Goal: Find specific page/section: Find specific page/section

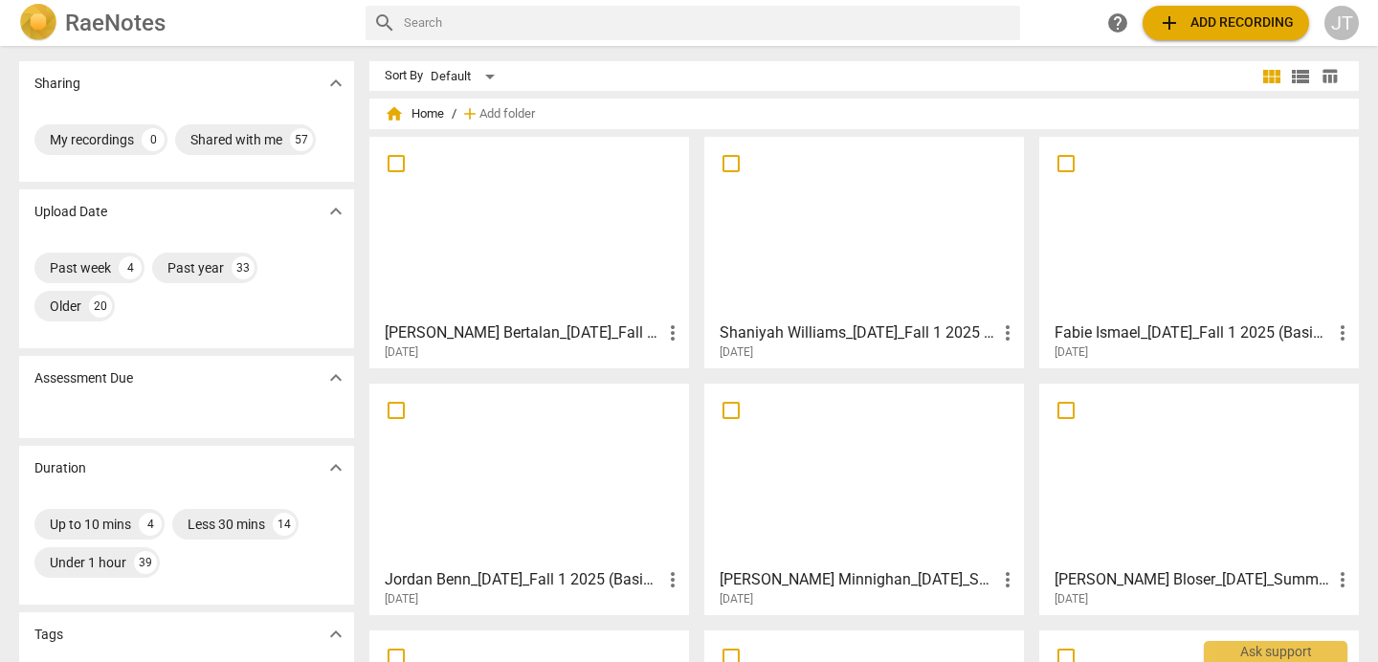
click at [469, 525] on div at bounding box center [529, 475] width 306 height 169
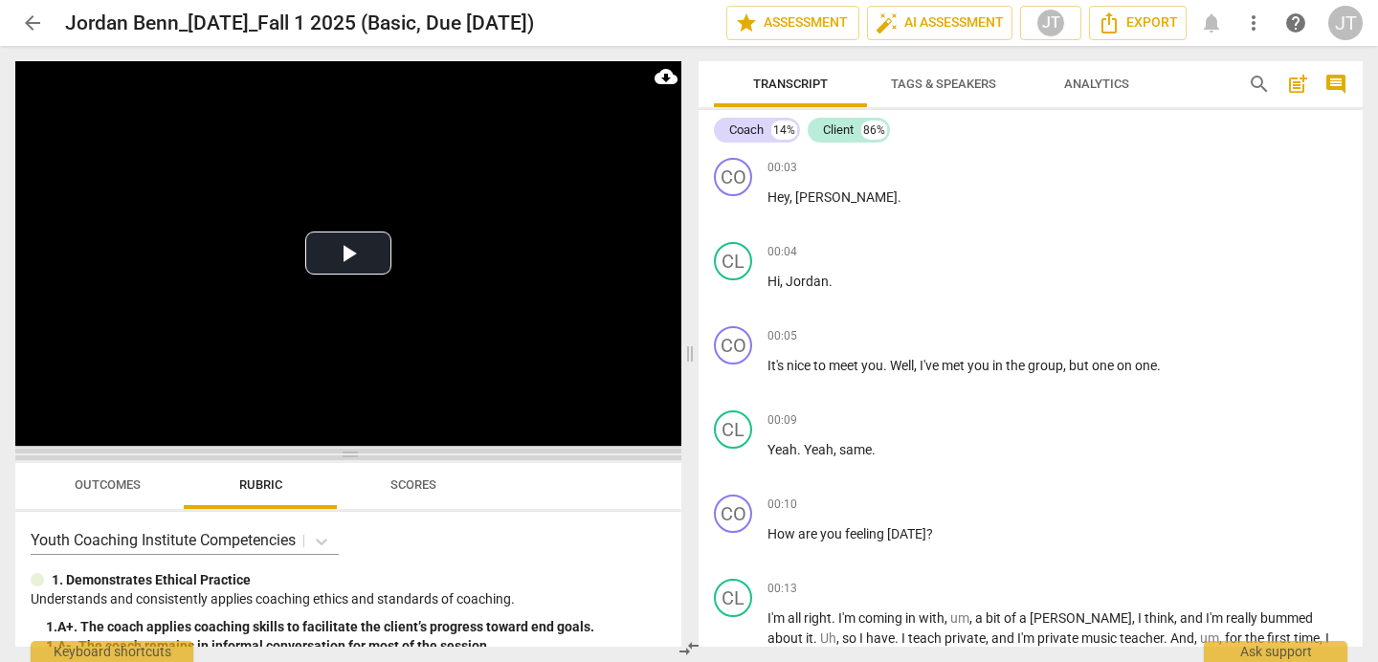
drag, startPoint x: 351, startPoint y: 236, endPoint x: 365, endPoint y: 453, distance: 216.7
click at [365, 453] on span at bounding box center [348, 454] width 666 height 11
click at [339, 255] on button "Play Video" at bounding box center [348, 253] width 86 height 43
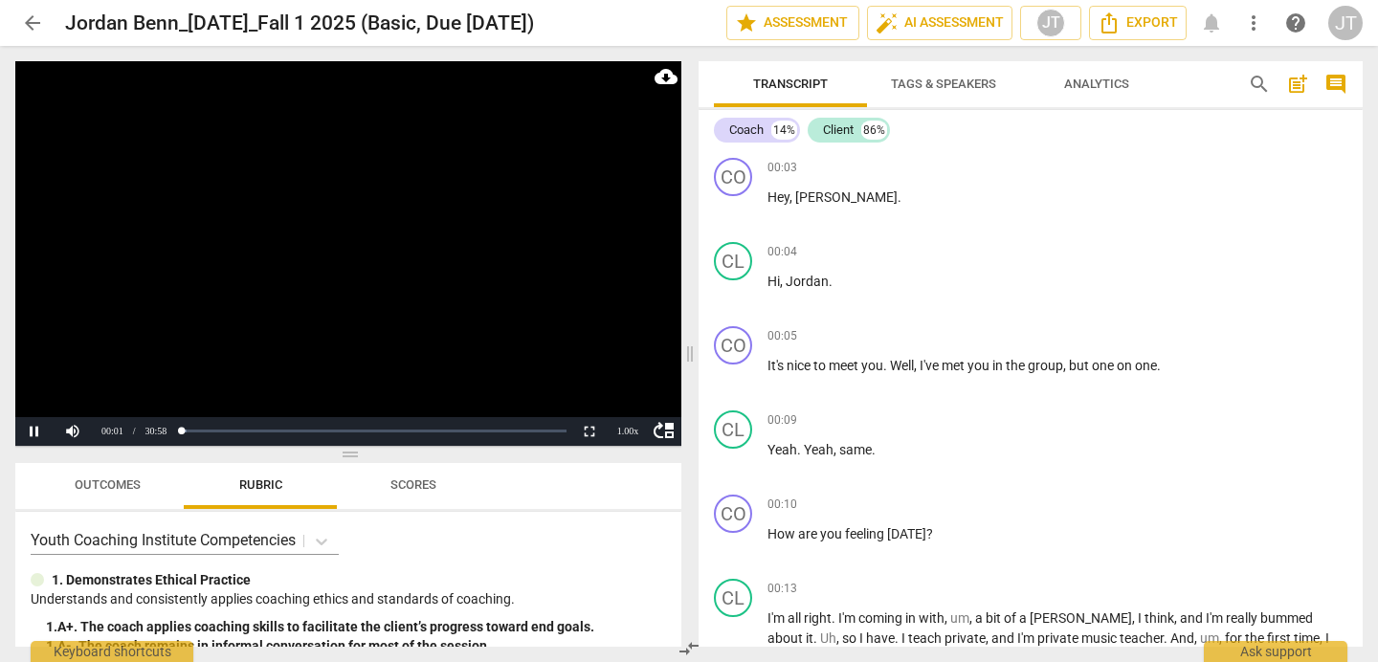
click at [337, 287] on video at bounding box center [348, 253] width 666 height 385
click at [749, 121] on div "Coach" at bounding box center [746, 130] width 34 height 19
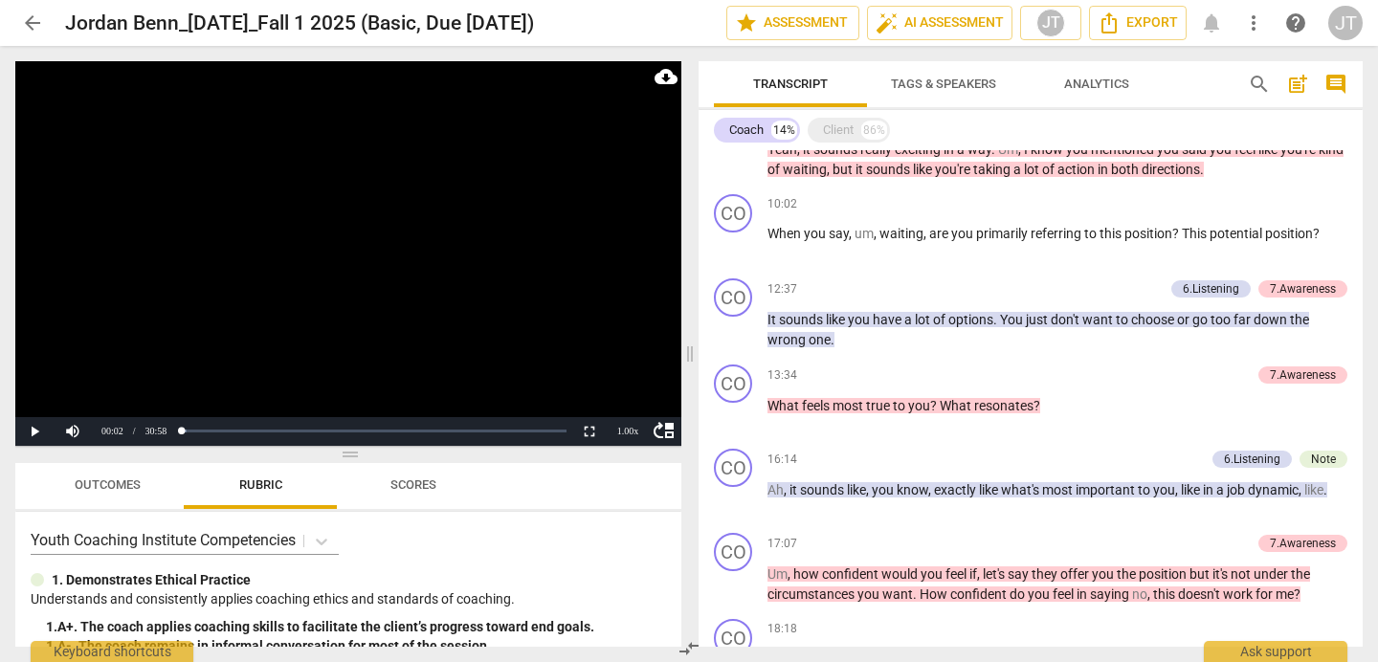
scroll to position [659, 0]
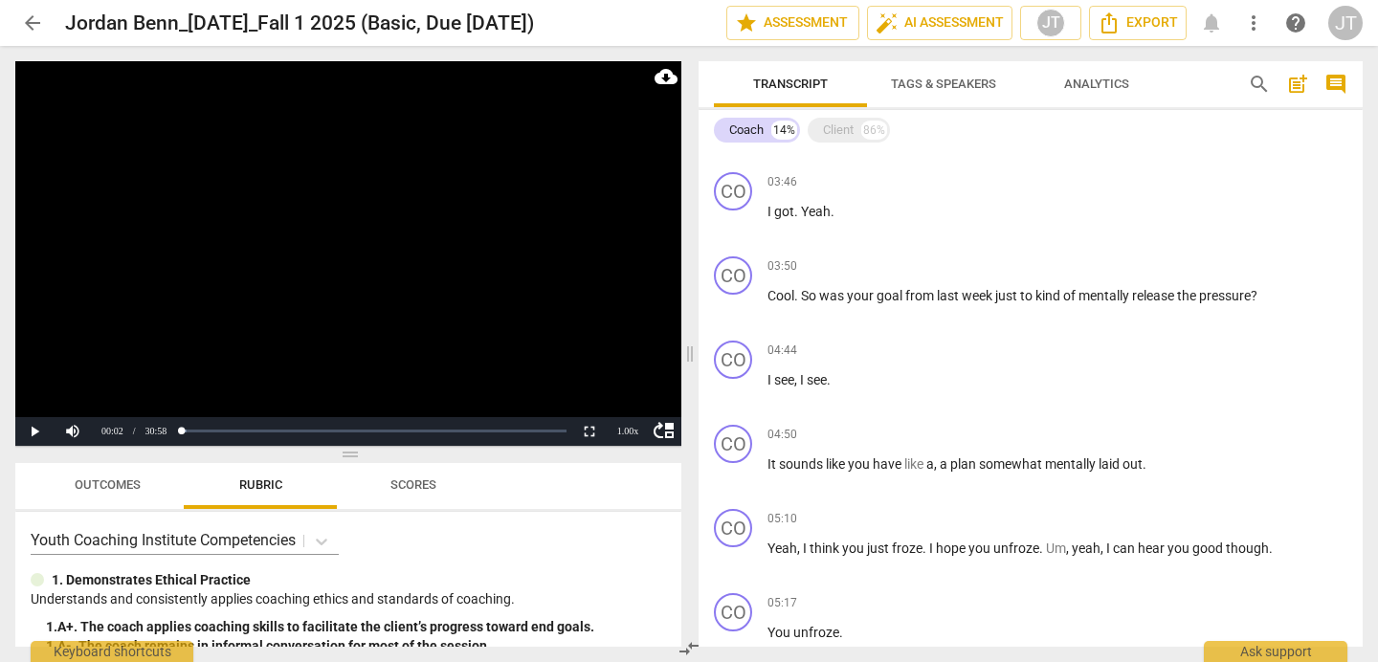
click at [37, 20] on span "arrow_back" at bounding box center [32, 22] width 23 height 23
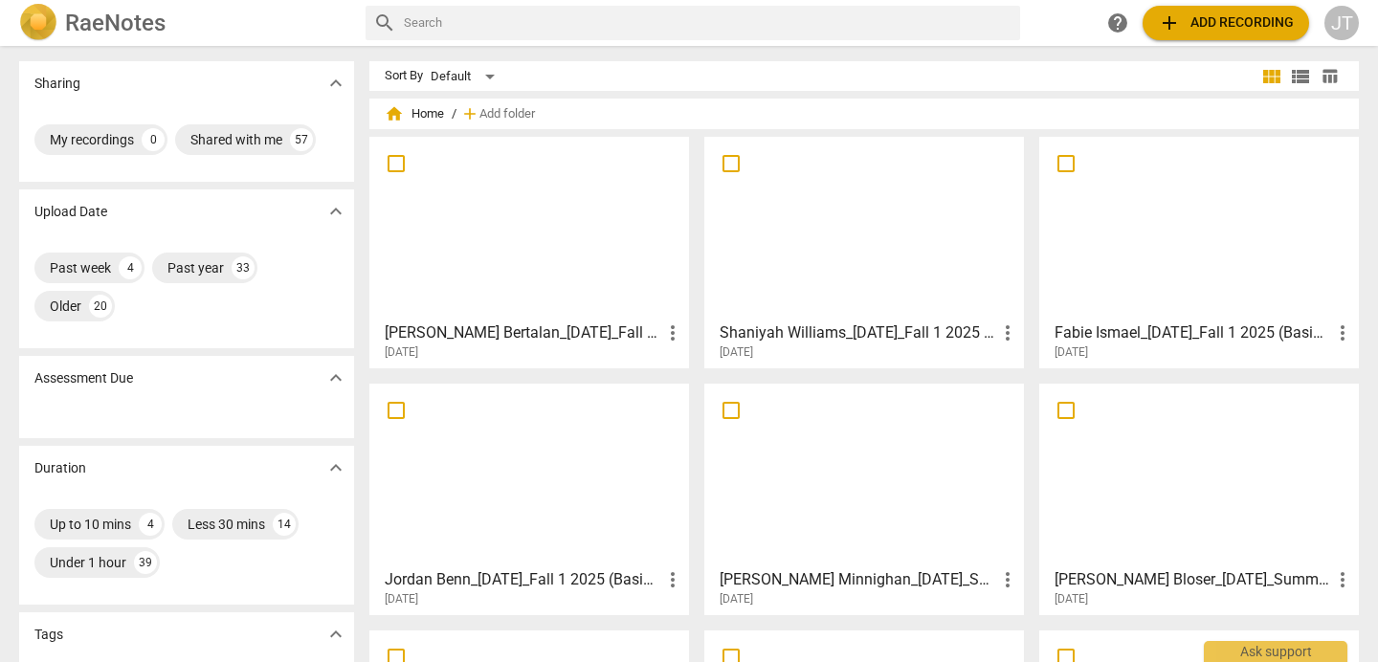
click at [1088, 240] on div at bounding box center [1199, 228] width 306 height 169
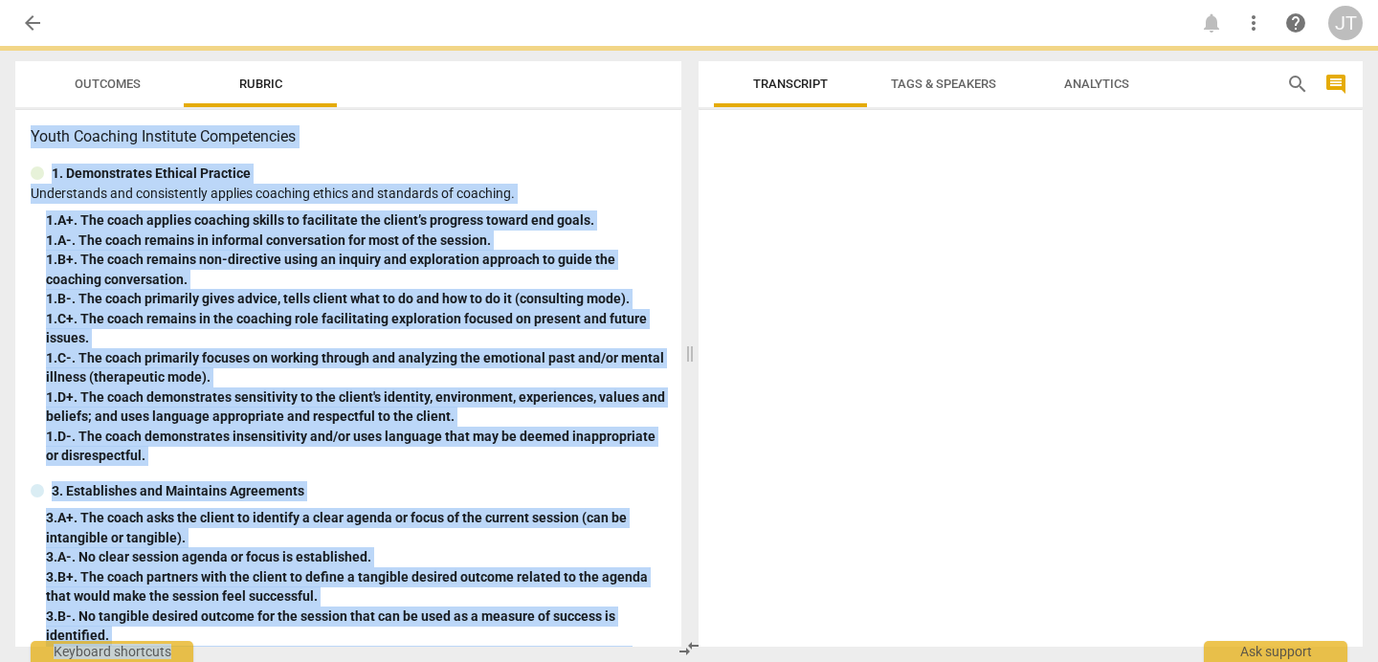
click at [1088, 240] on div at bounding box center [1031, 382] width 664 height 529
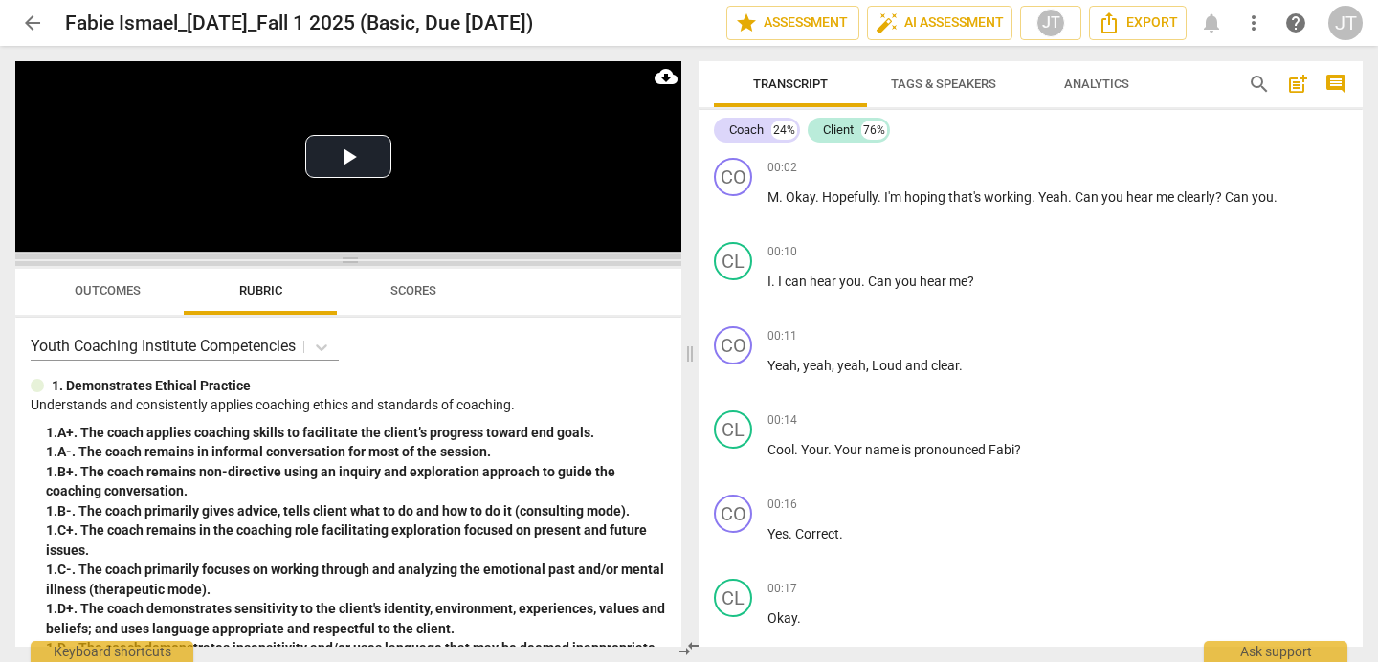
drag, startPoint x: 349, startPoint y: 239, endPoint x: 353, endPoint y: 304, distance: 65.2
click at [353, 266] on span at bounding box center [348, 260] width 666 height 11
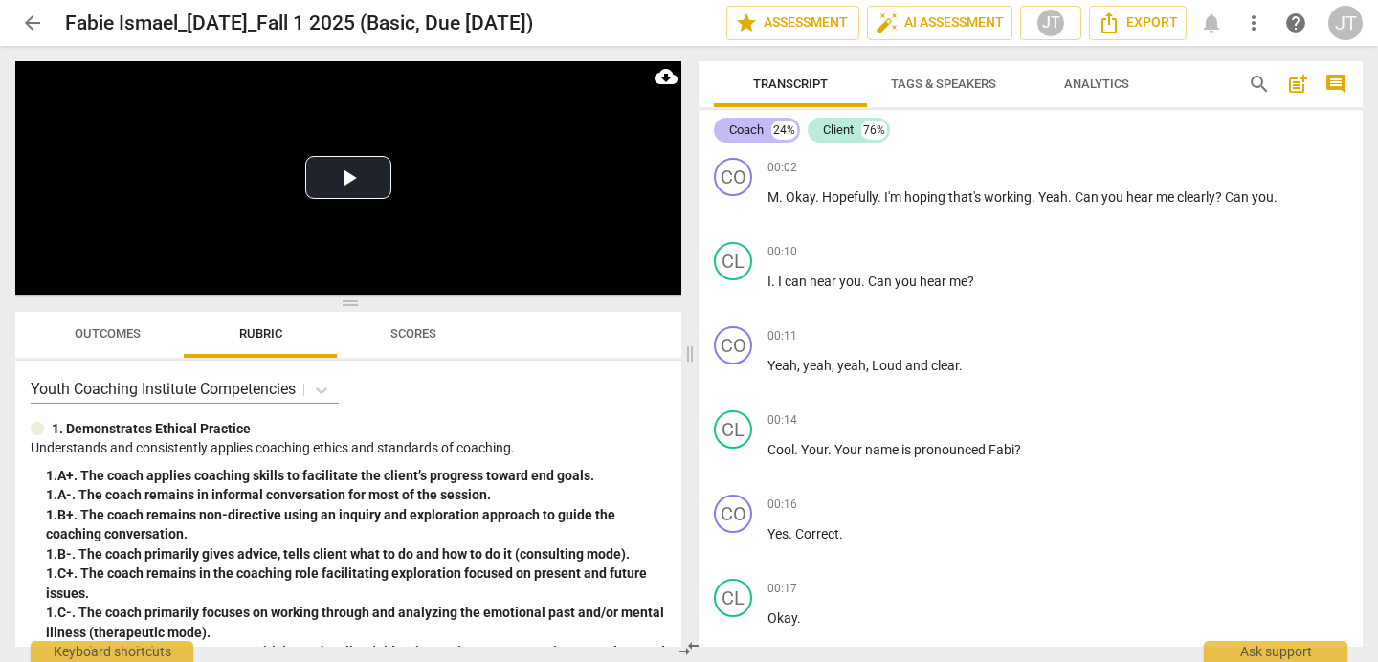
click at [744, 126] on div "Coach" at bounding box center [746, 130] width 34 height 19
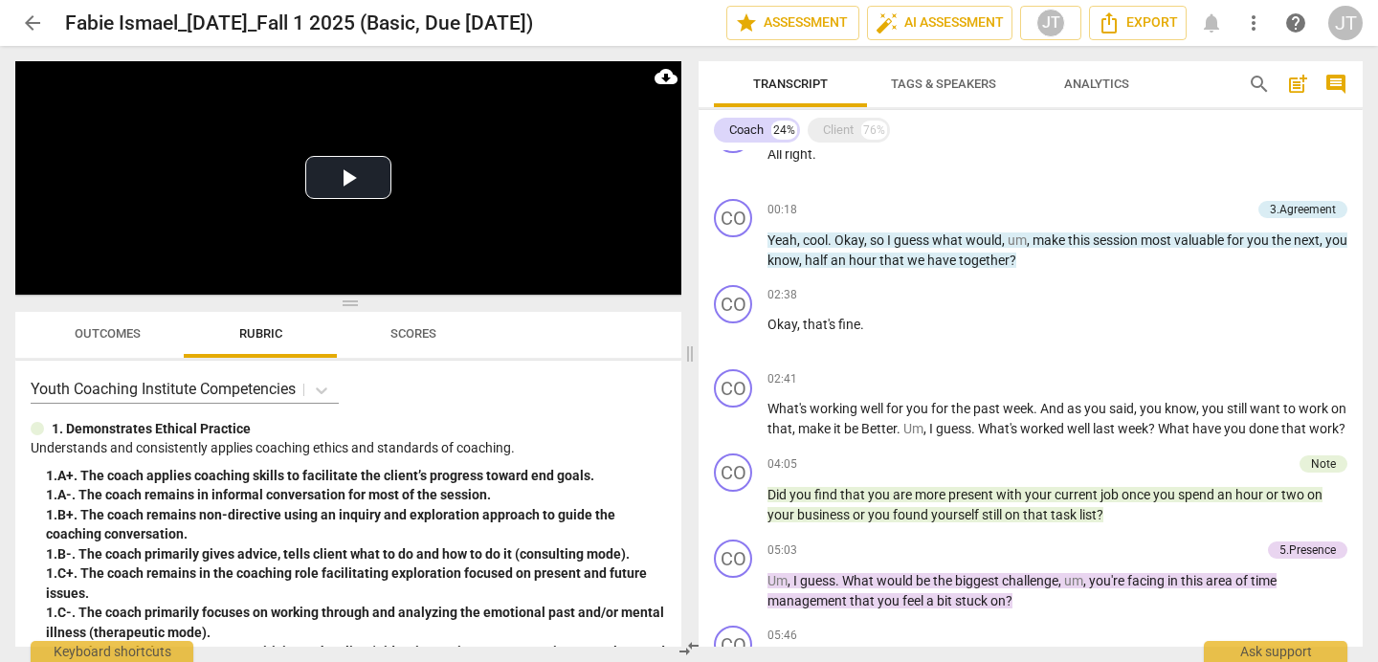
scroll to position [313, 0]
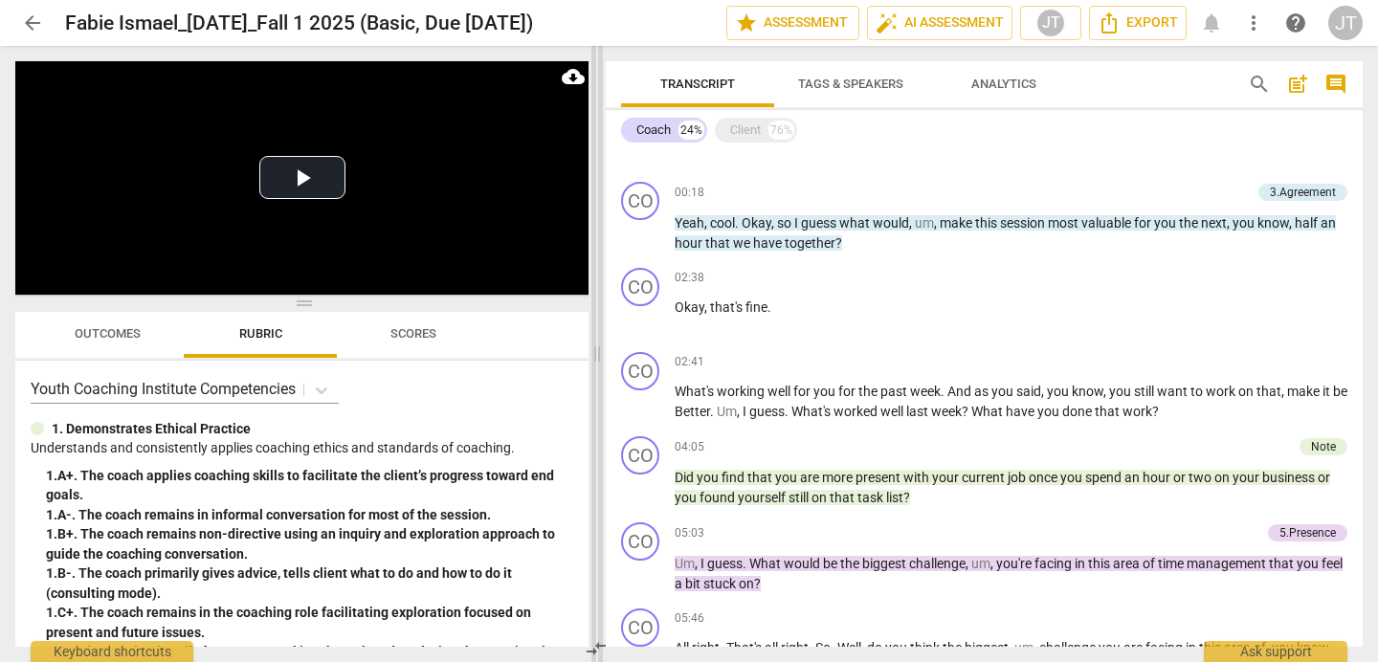
drag, startPoint x: 689, startPoint y: 344, endPoint x: 596, endPoint y: 342, distance: 92.9
click at [596, 342] on span at bounding box center [597, 354] width 11 height 616
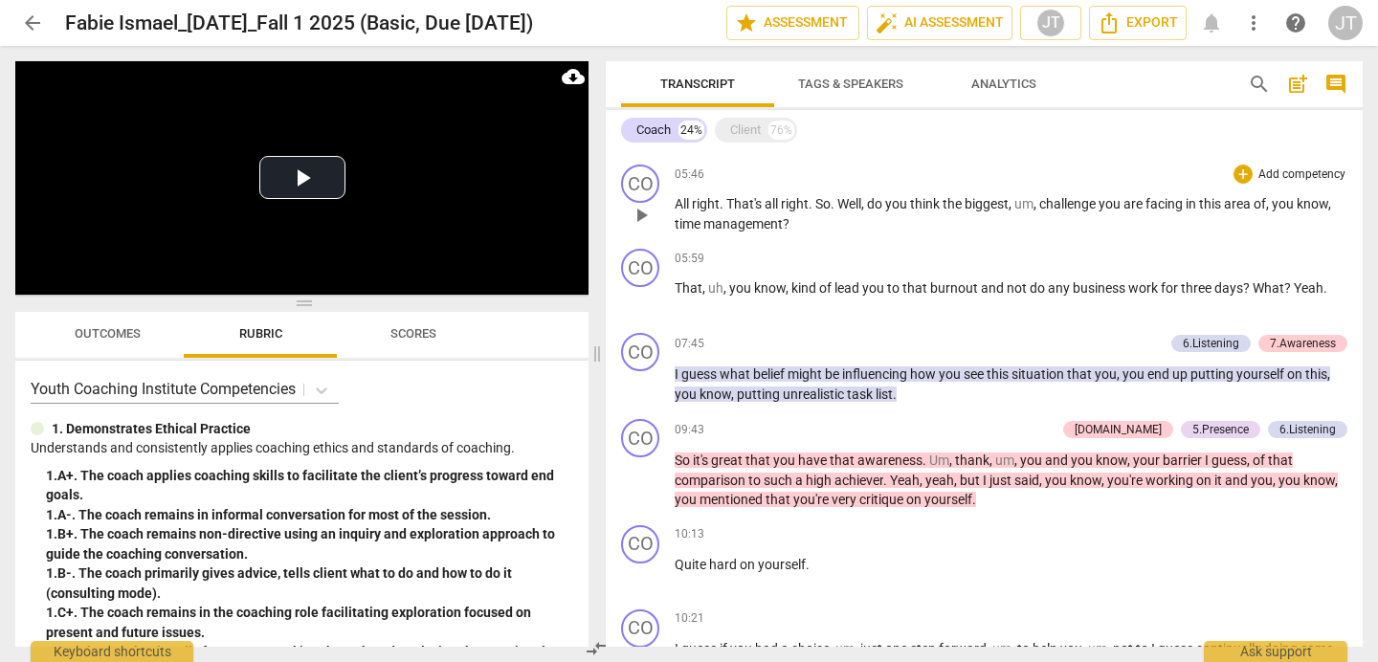
scroll to position [758, 0]
click at [308, 186] on button "Play Video" at bounding box center [302, 177] width 86 height 43
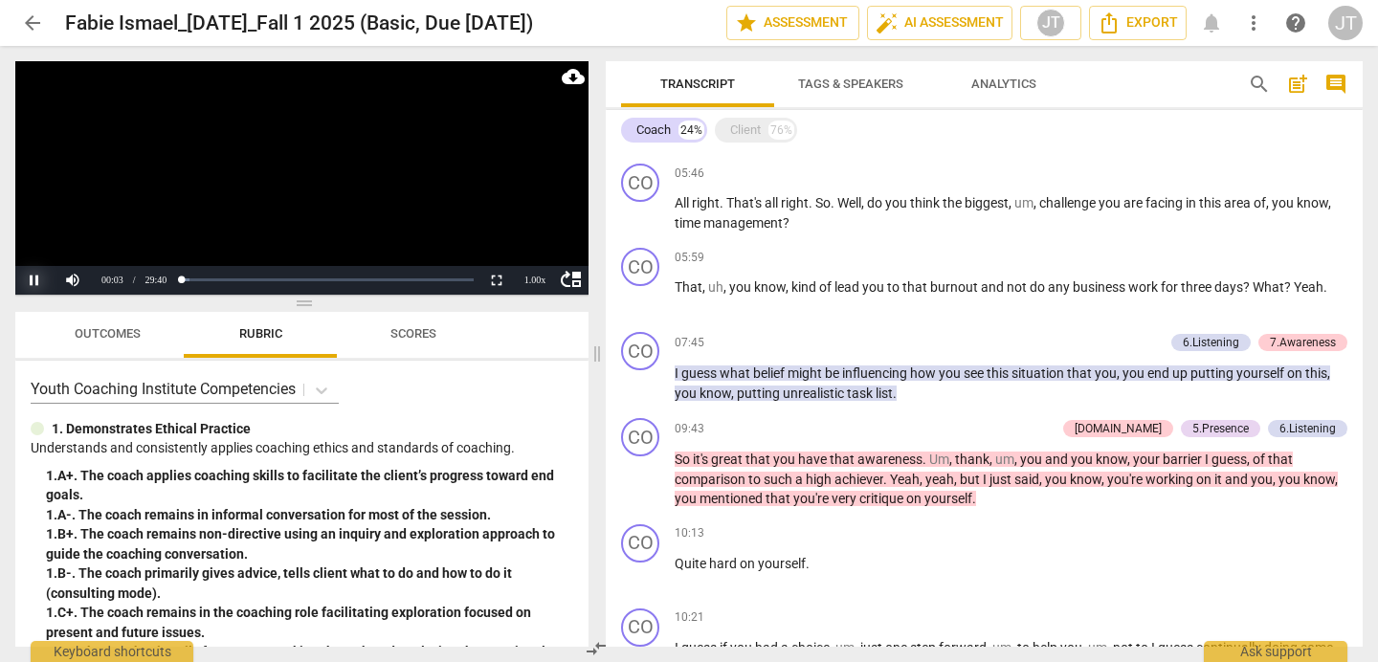
click at [27, 281] on button "Pause" at bounding box center [34, 280] width 38 height 29
click at [104, 328] on span "Outcomes" at bounding box center [108, 333] width 66 height 14
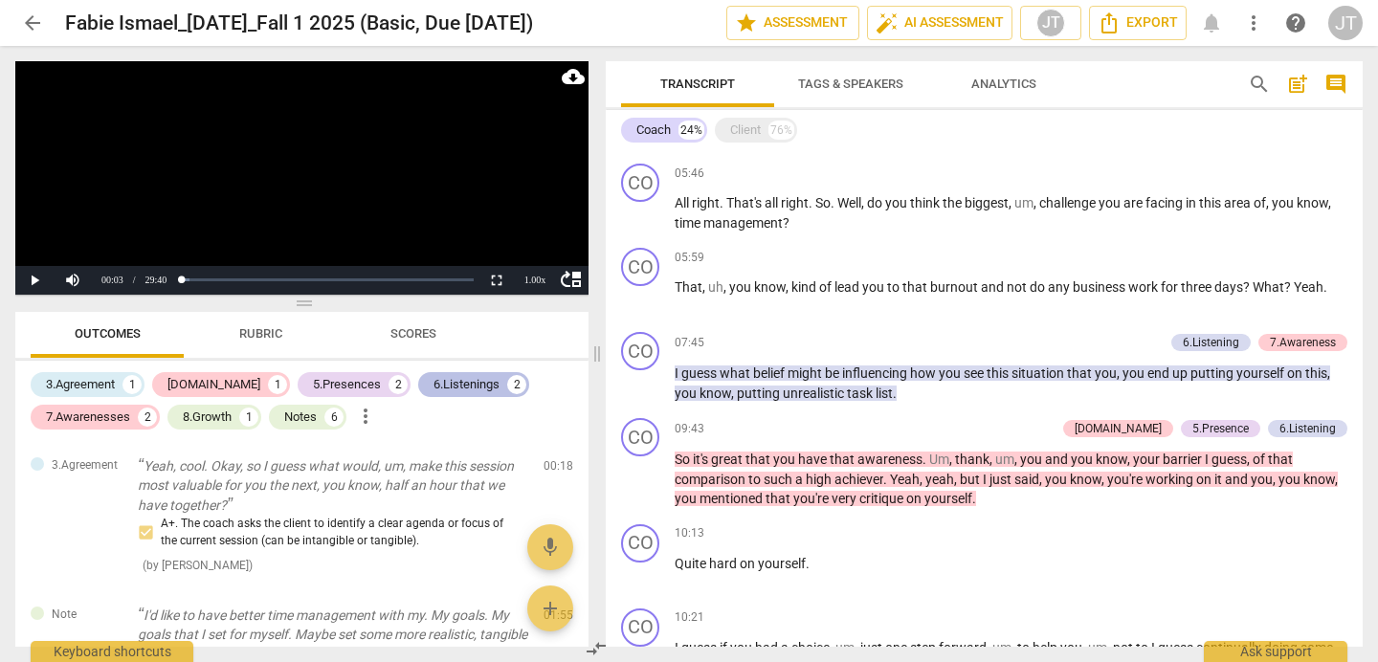
click at [434, 385] on div "6.Listenings" at bounding box center [467, 384] width 66 height 19
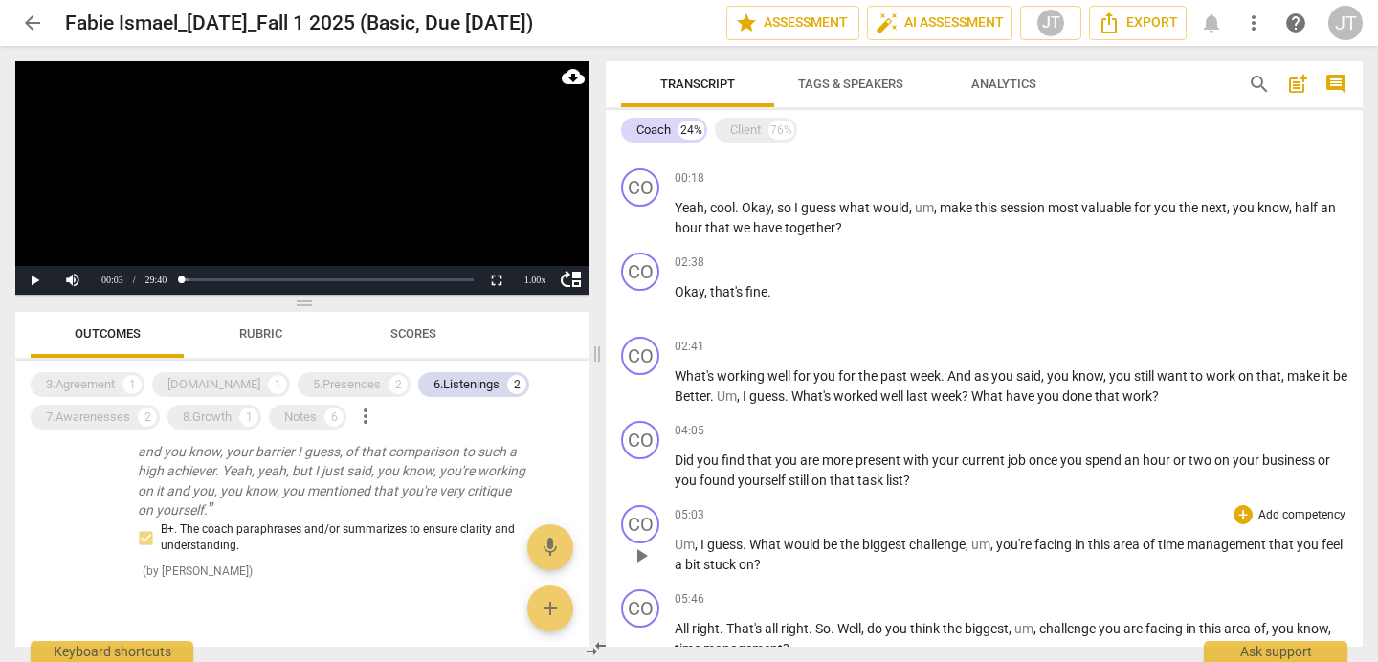
scroll to position [806, 0]
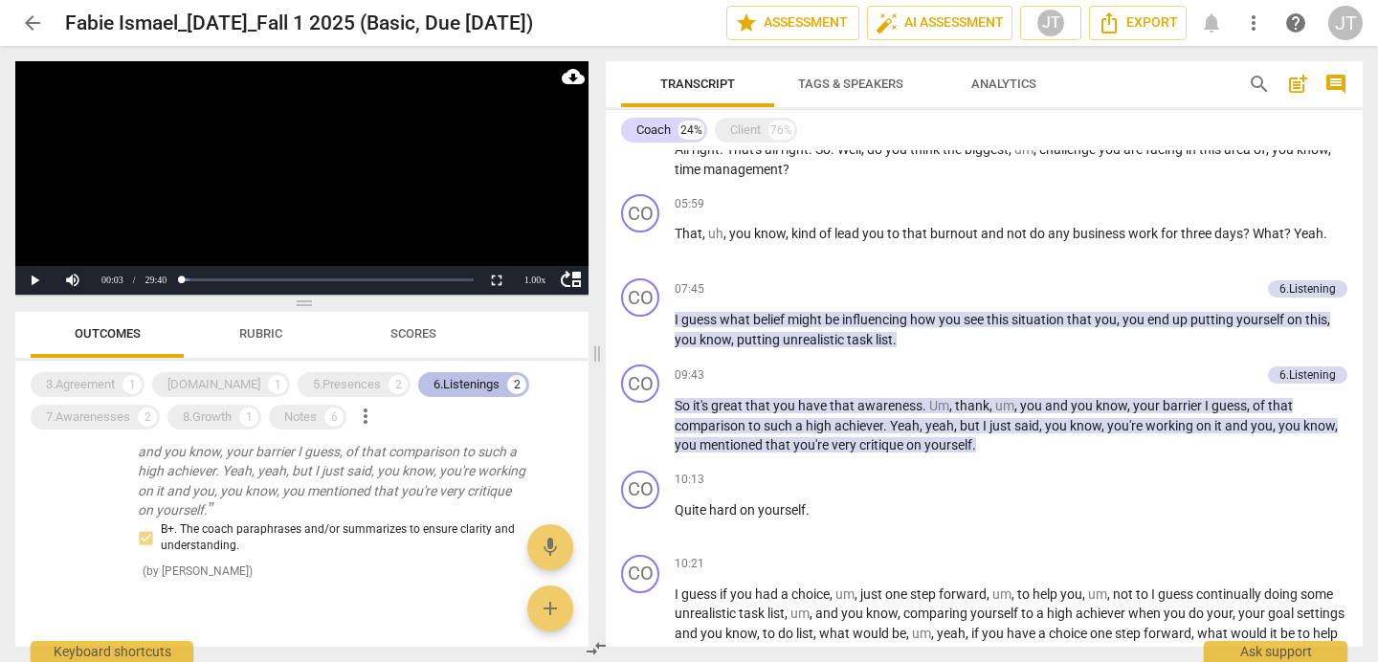
click at [455, 386] on div "6.Listenings 2" at bounding box center [473, 384] width 111 height 25
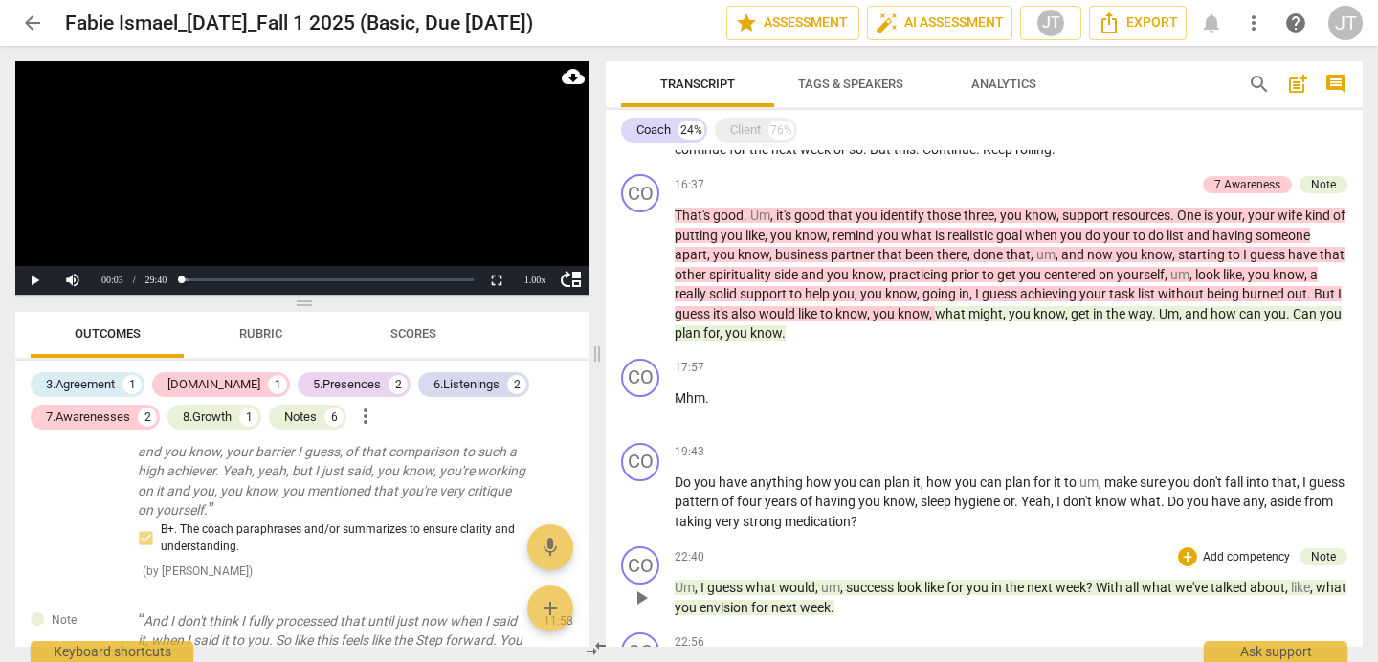
scroll to position [1625, 0]
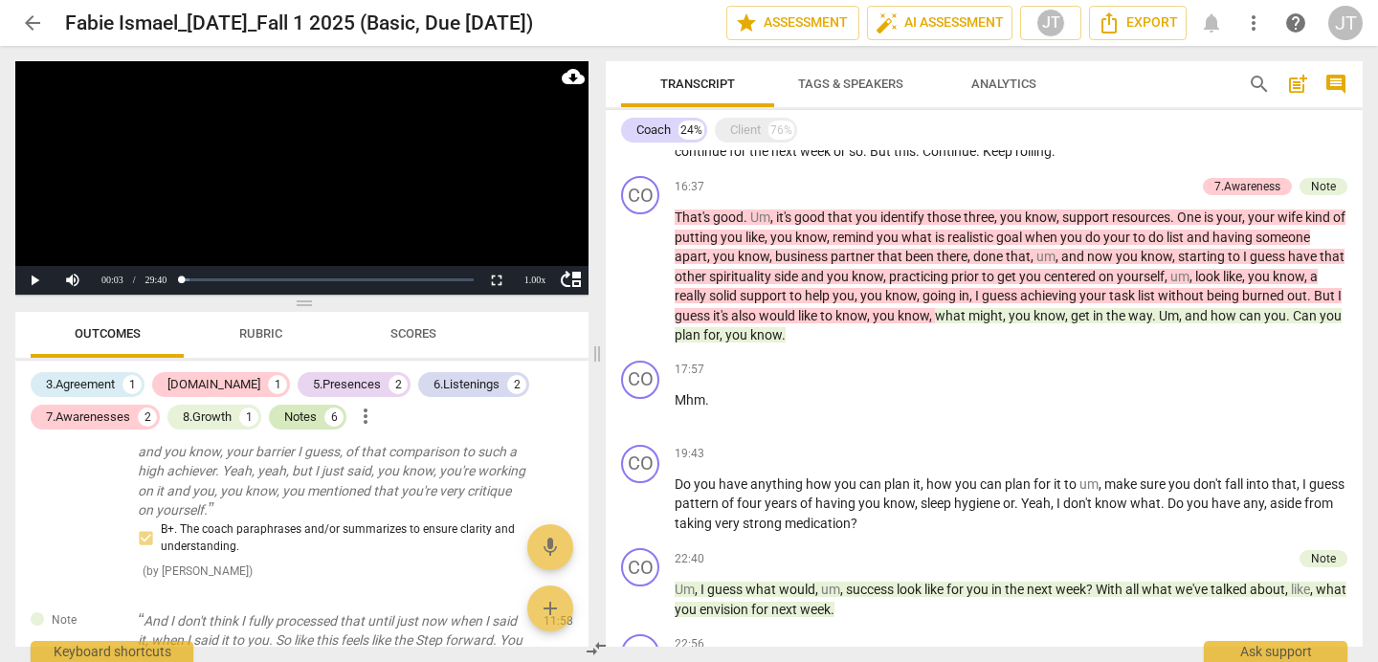
click at [321, 418] on div "Notes 6" at bounding box center [308, 417] width 78 height 25
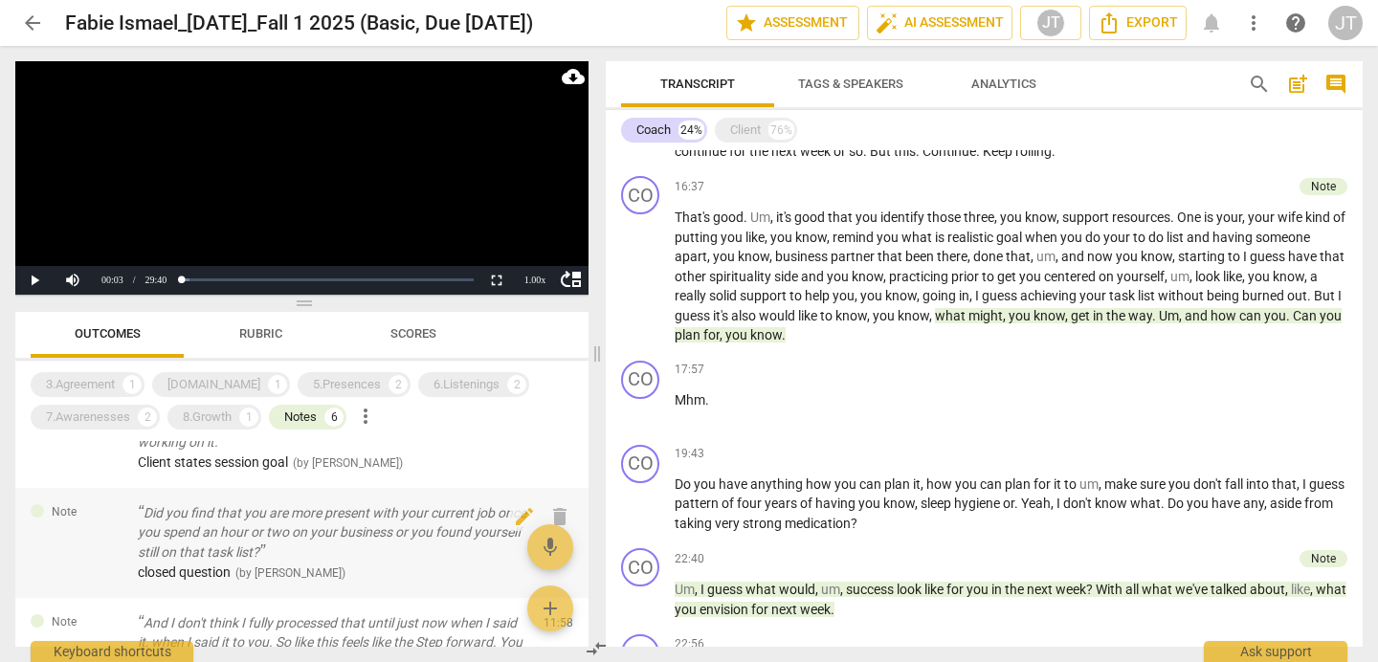
scroll to position [0, 0]
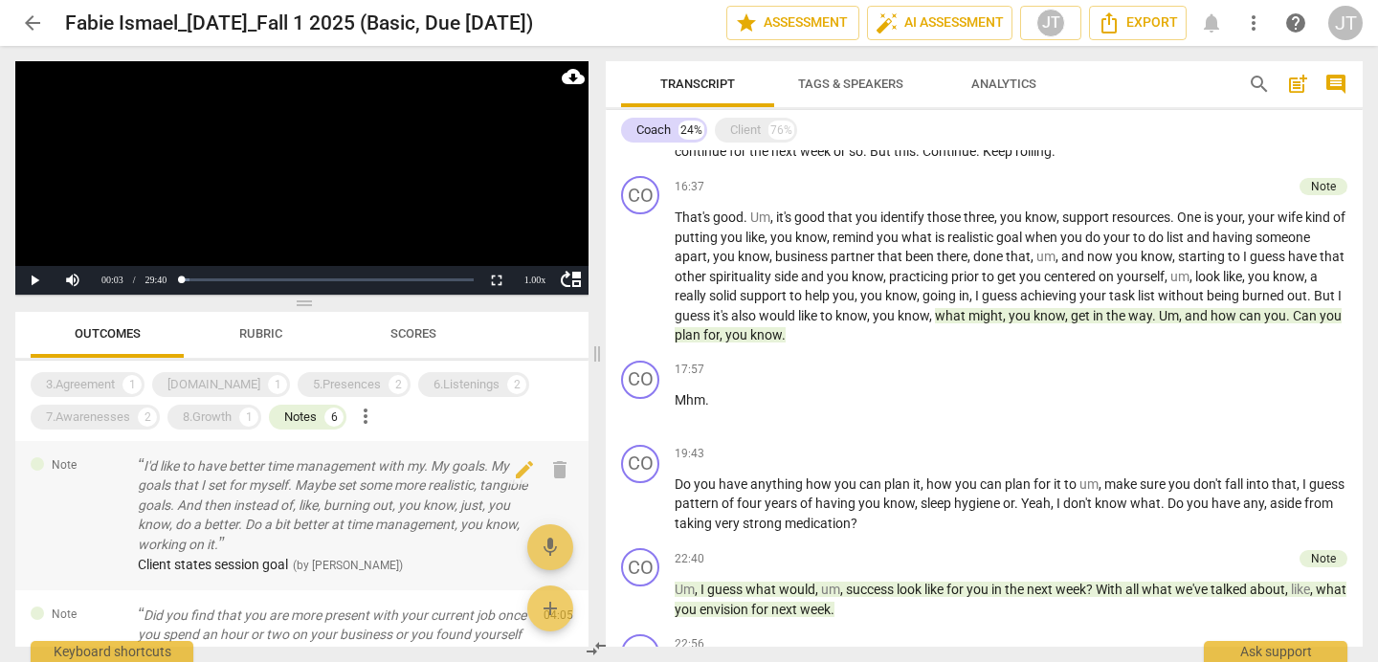
click at [365, 507] on p "I'd like to have better time management with my. My goals. My goals that I set …" at bounding box center [333, 506] width 391 height 99
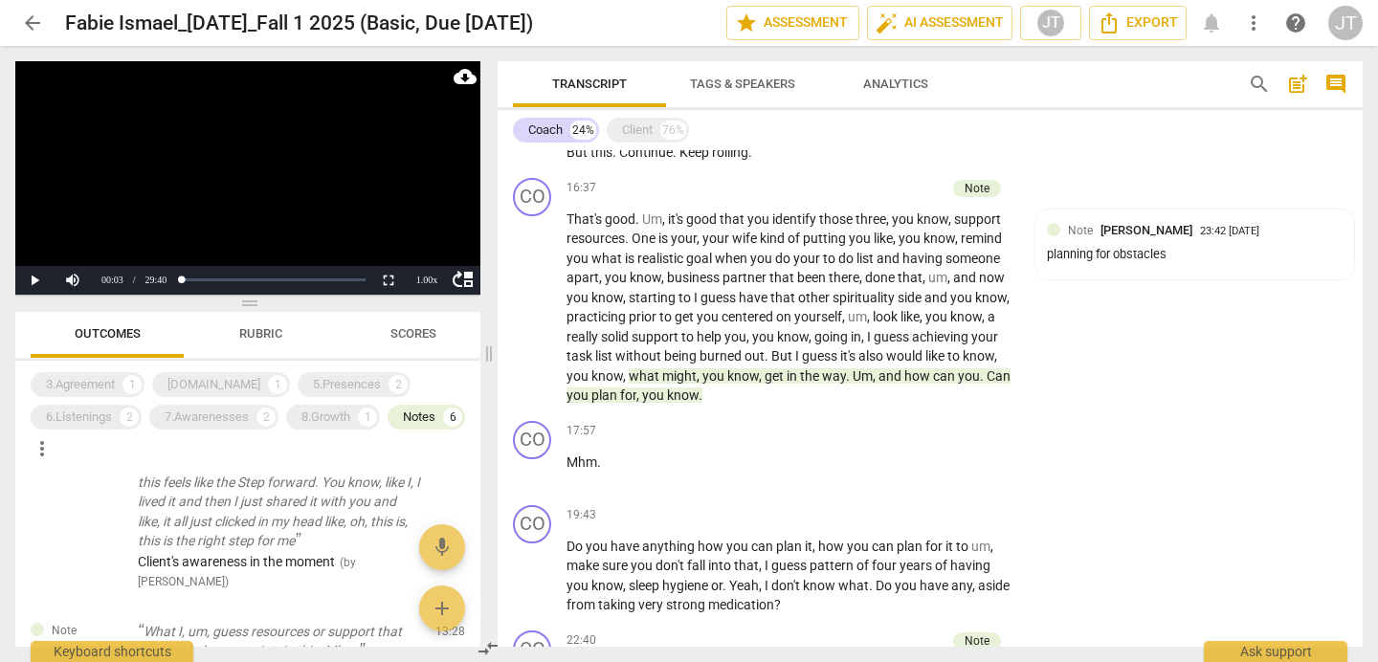
scroll to position [351, 0]
click at [295, 552] on p "And I don't think I fully processed that until just now when I said it, when I …" at bounding box center [279, 494] width 282 height 118
click at [280, 512] on p "And I don't think I fully processed that until just now when I said it, when I …" at bounding box center [279, 494] width 282 height 118
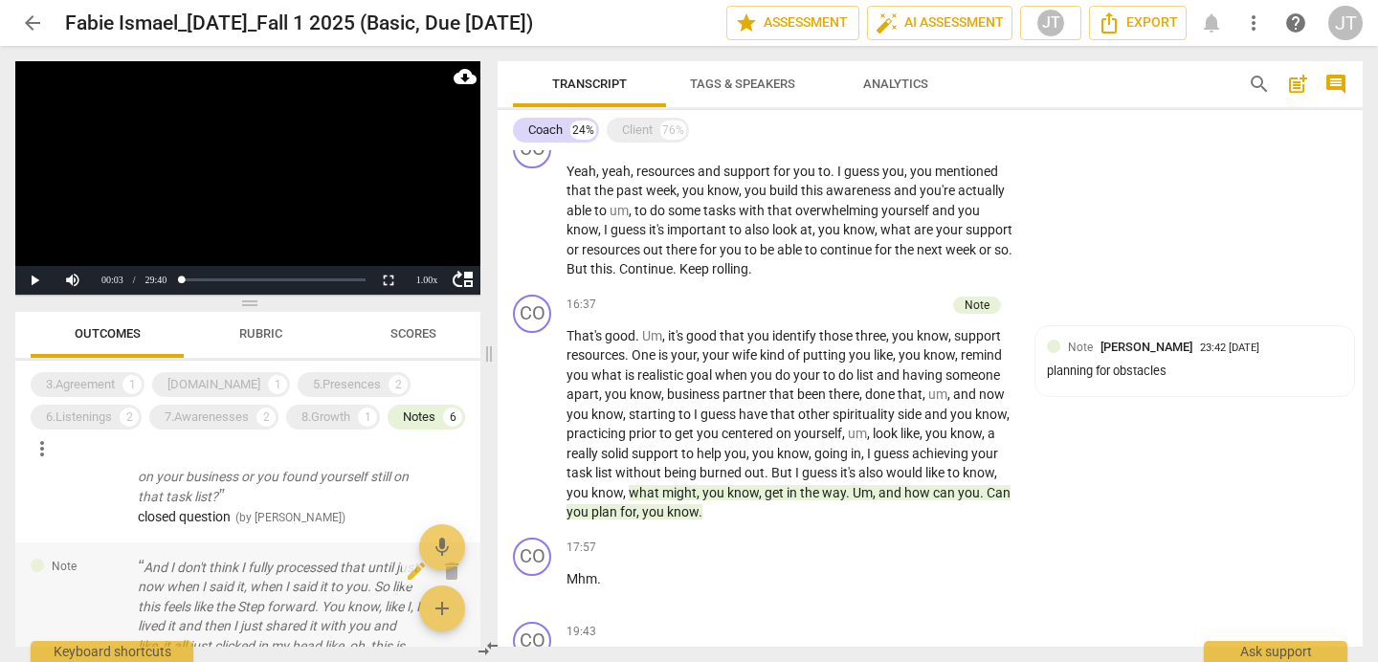
scroll to position [229, 0]
click at [305, 594] on p "And I don't think I fully processed that until just now when I said it, when I …" at bounding box center [279, 616] width 282 height 118
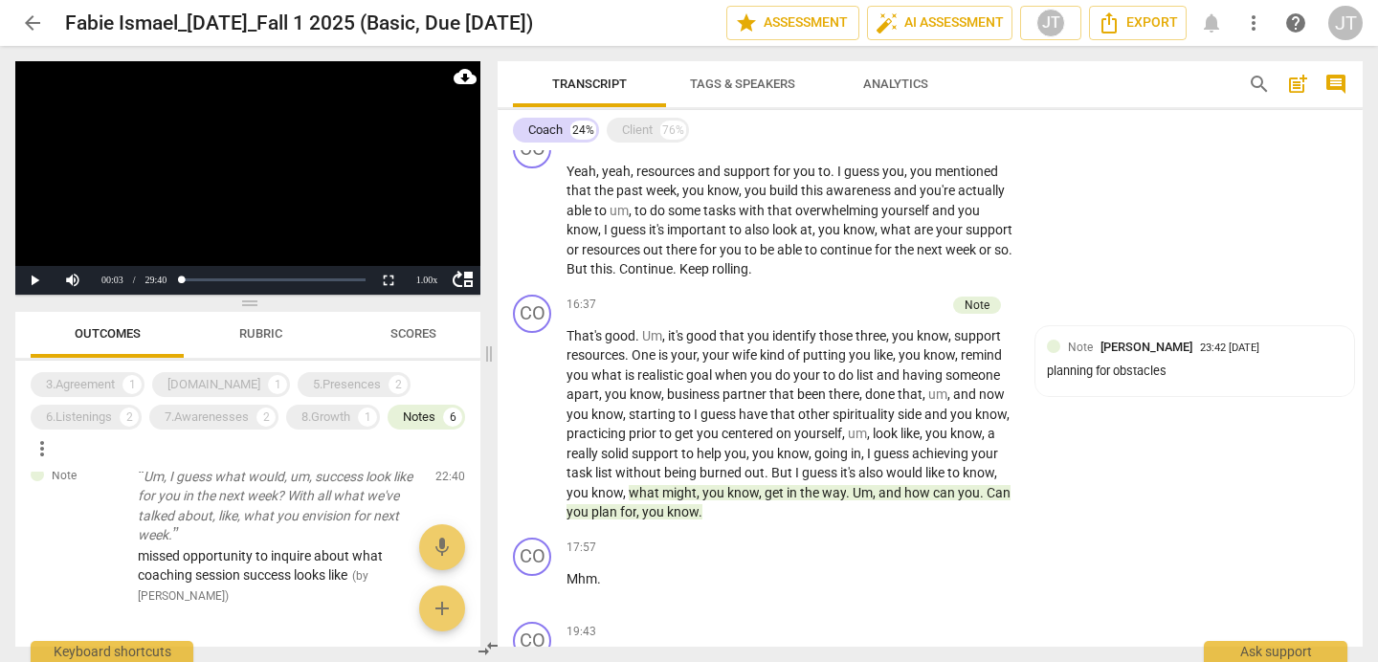
scroll to position [753, 0]
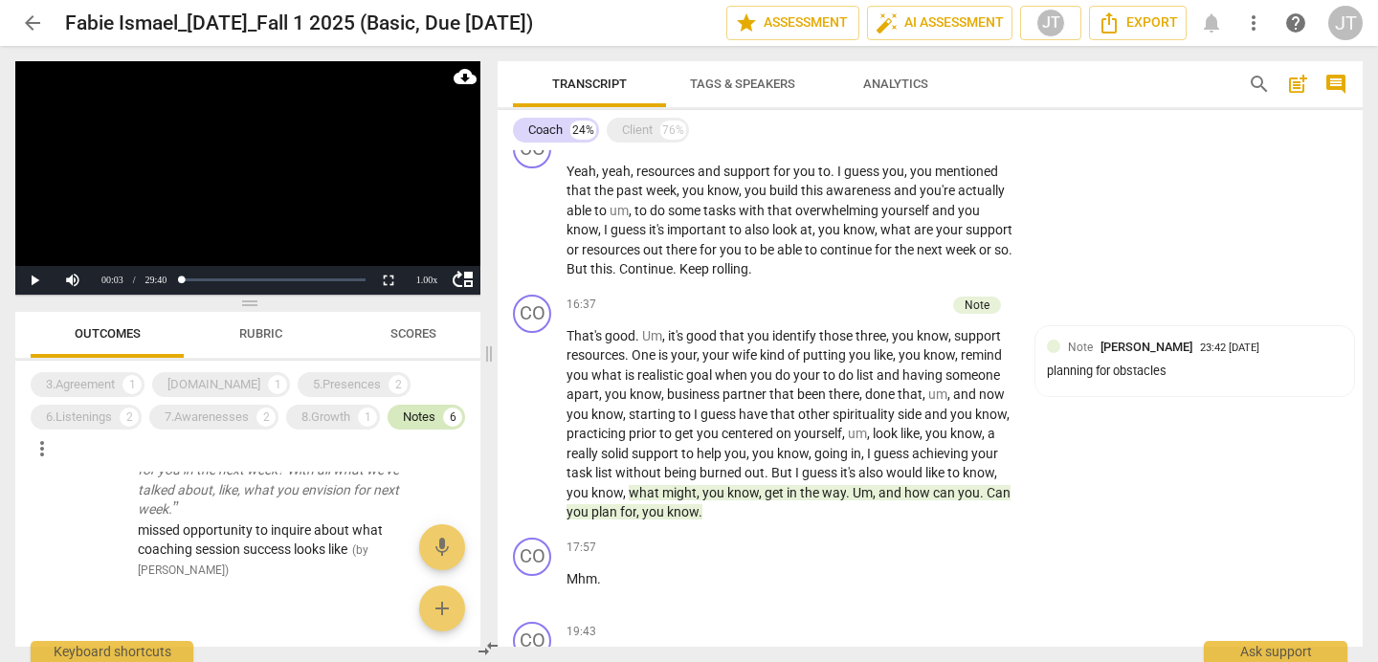
click at [415, 410] on div "Notes" at bounding box center [419, 417] width 33 height 19
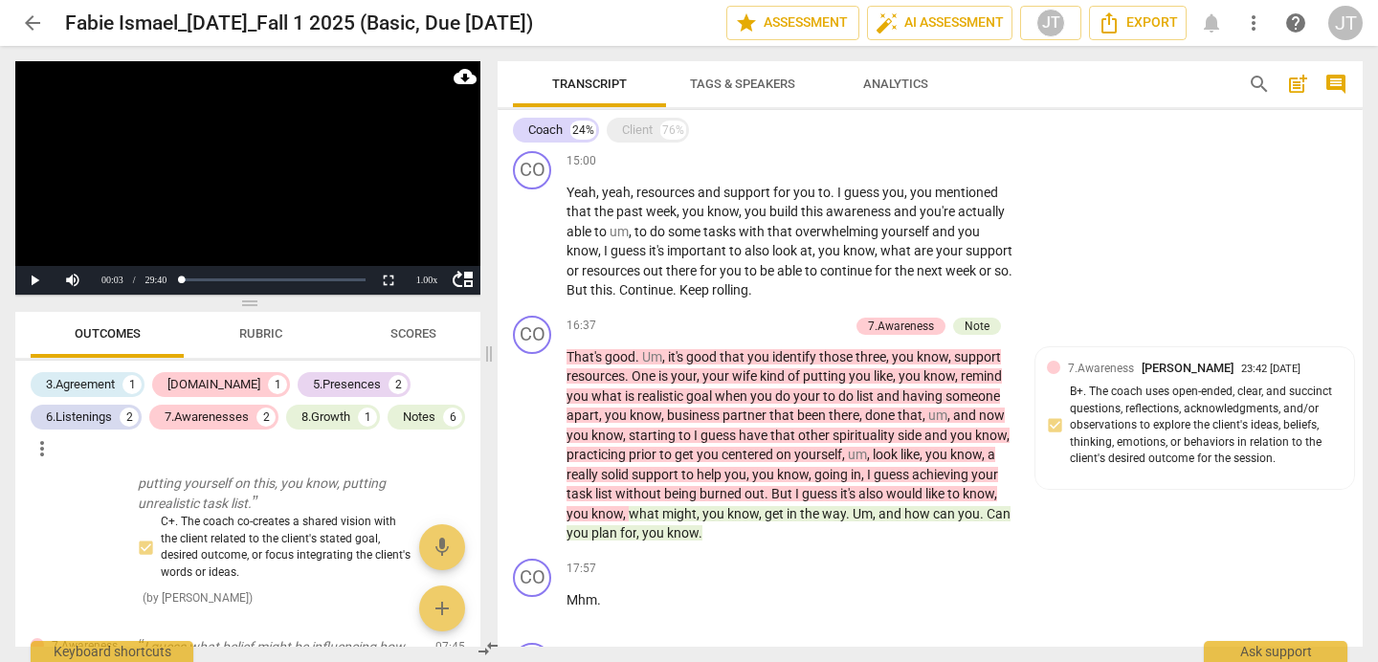
scroll to position [3006, 0]
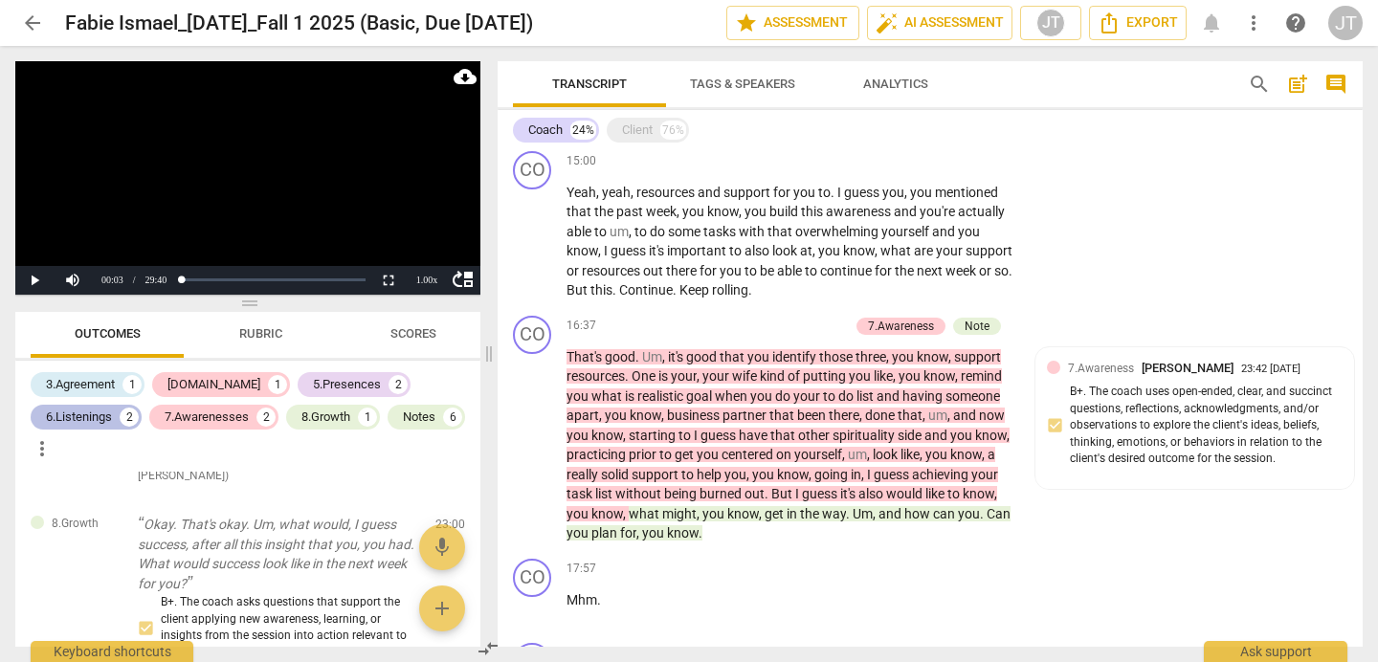
click at [114, 412] on div "6.Listenings 2" at bounding box center [86, 417] width 111 height 25
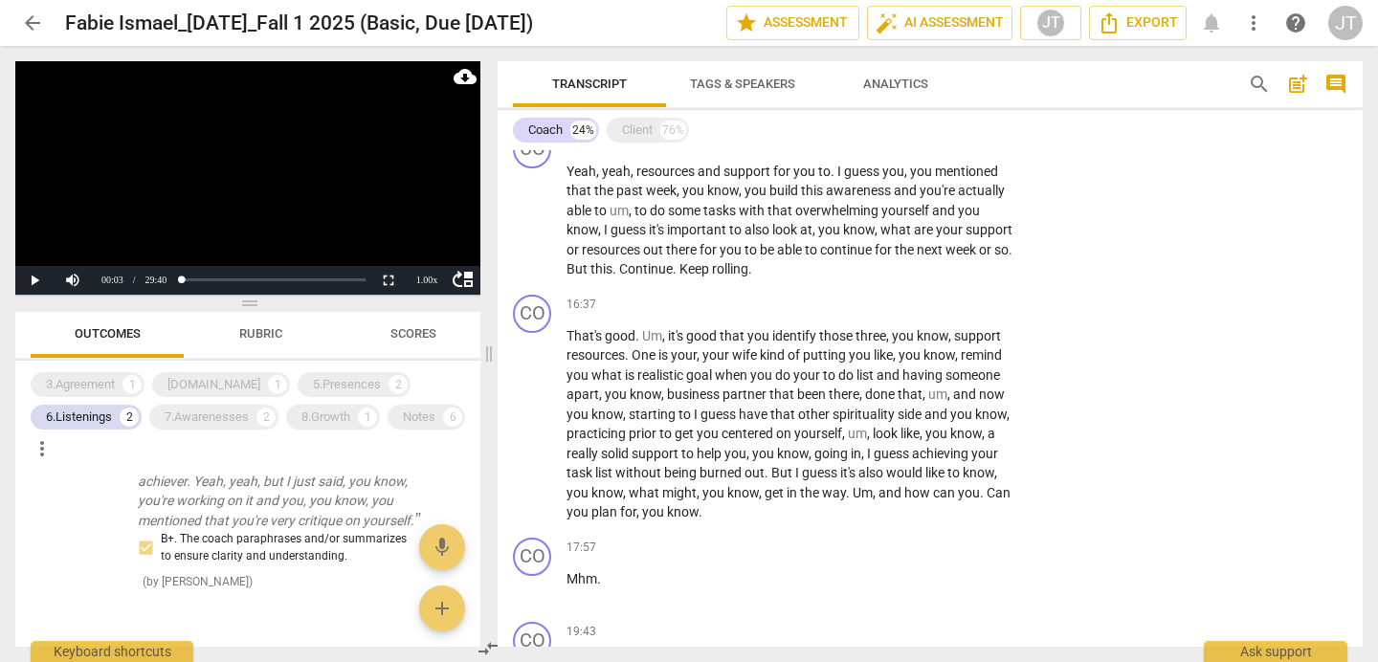
scroll to position [252, 0]
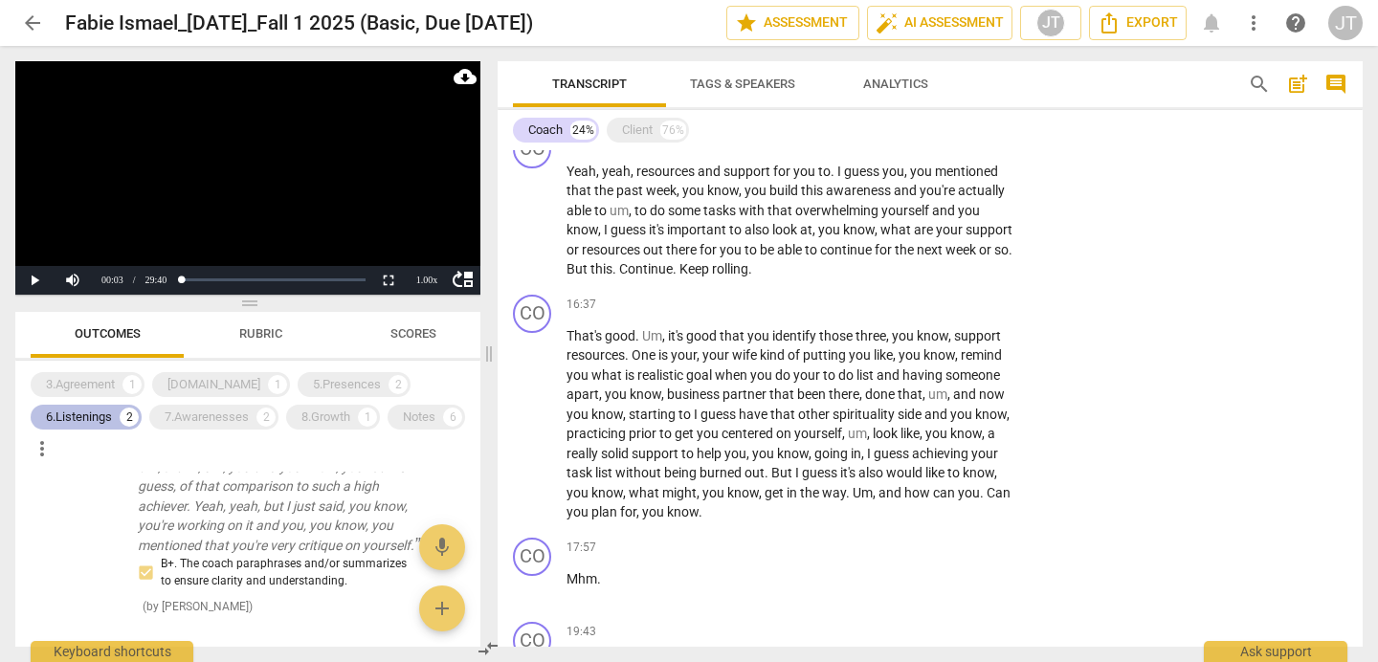
click at [92, 408] on div "6.Listenings" at bounding box center [79, 417] width 66 height 19
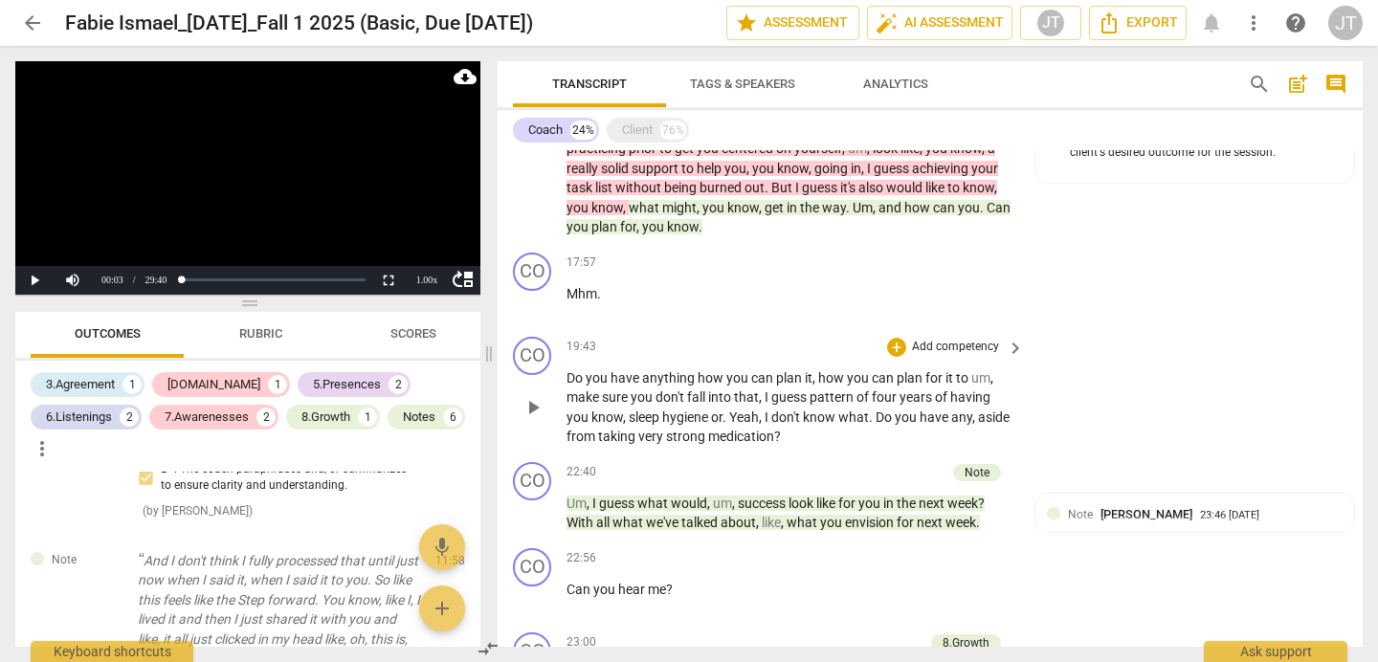
scroll to position [2065, 0]
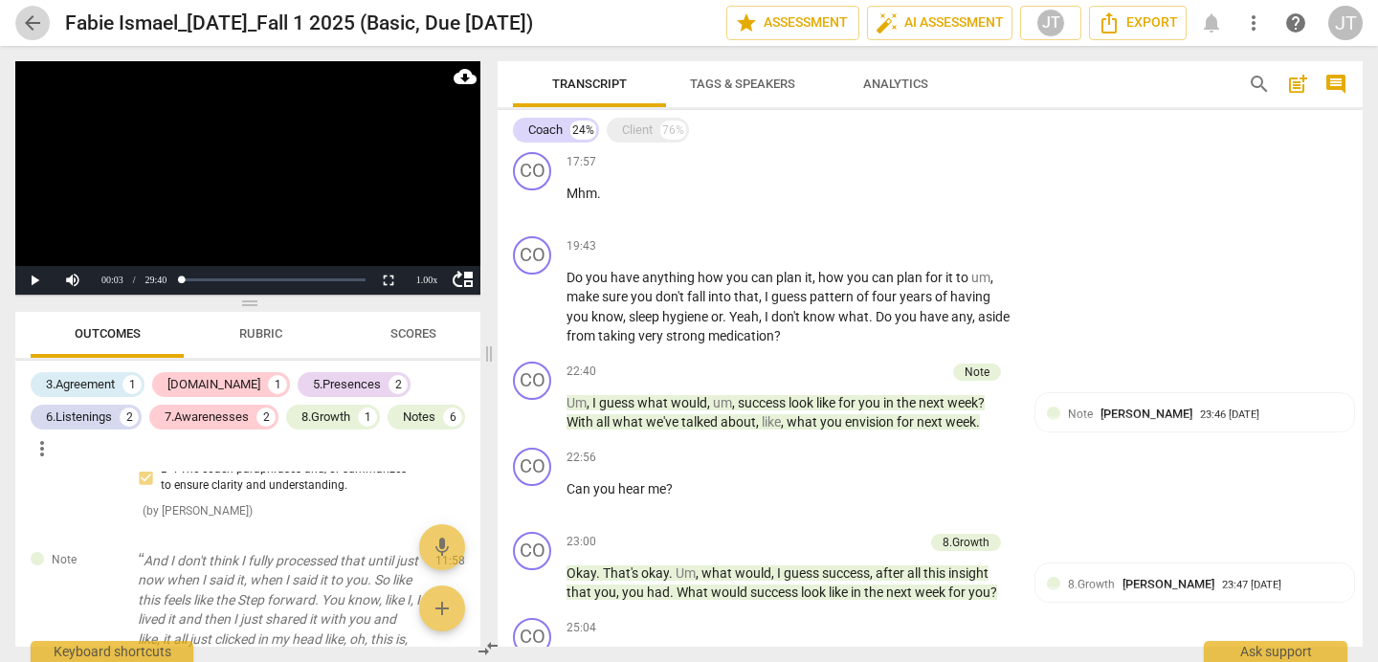
click at [34, 20] on span "arrow_back" at bounding box center [32, 22] width 23 height 23
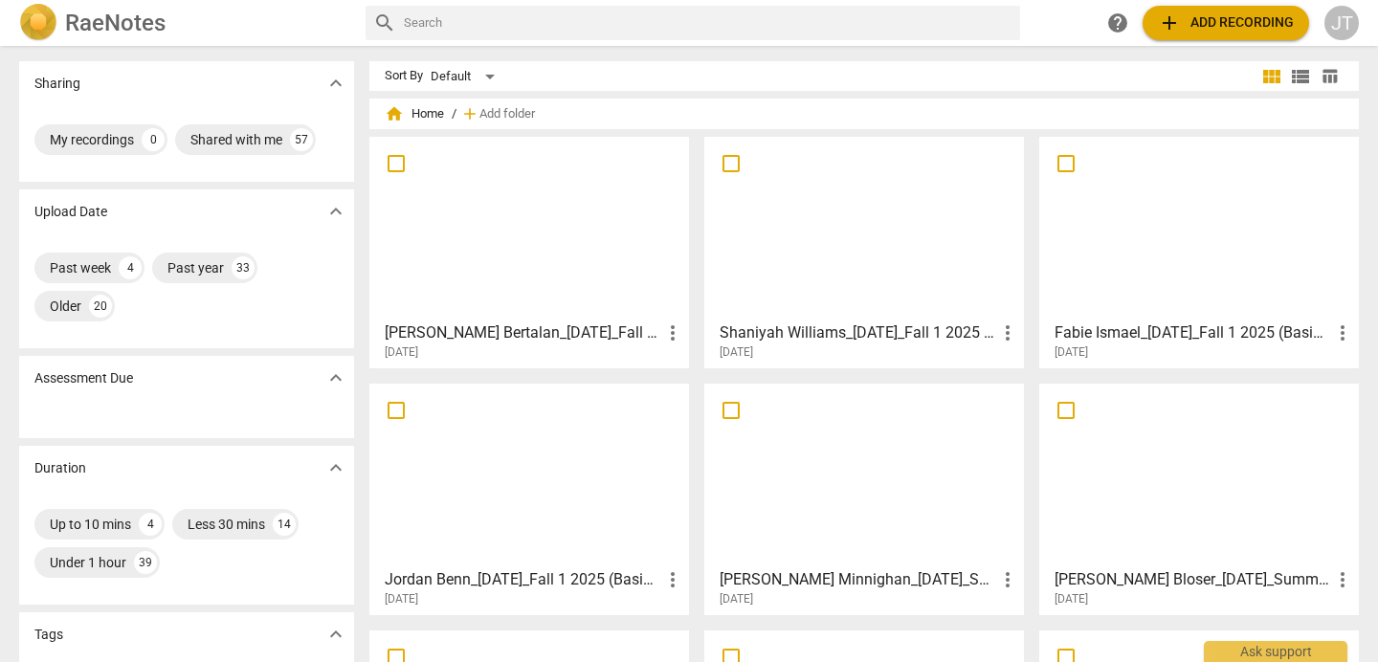
click at [864, 239] on div at bounding box center [864, 228] width 306 height 169
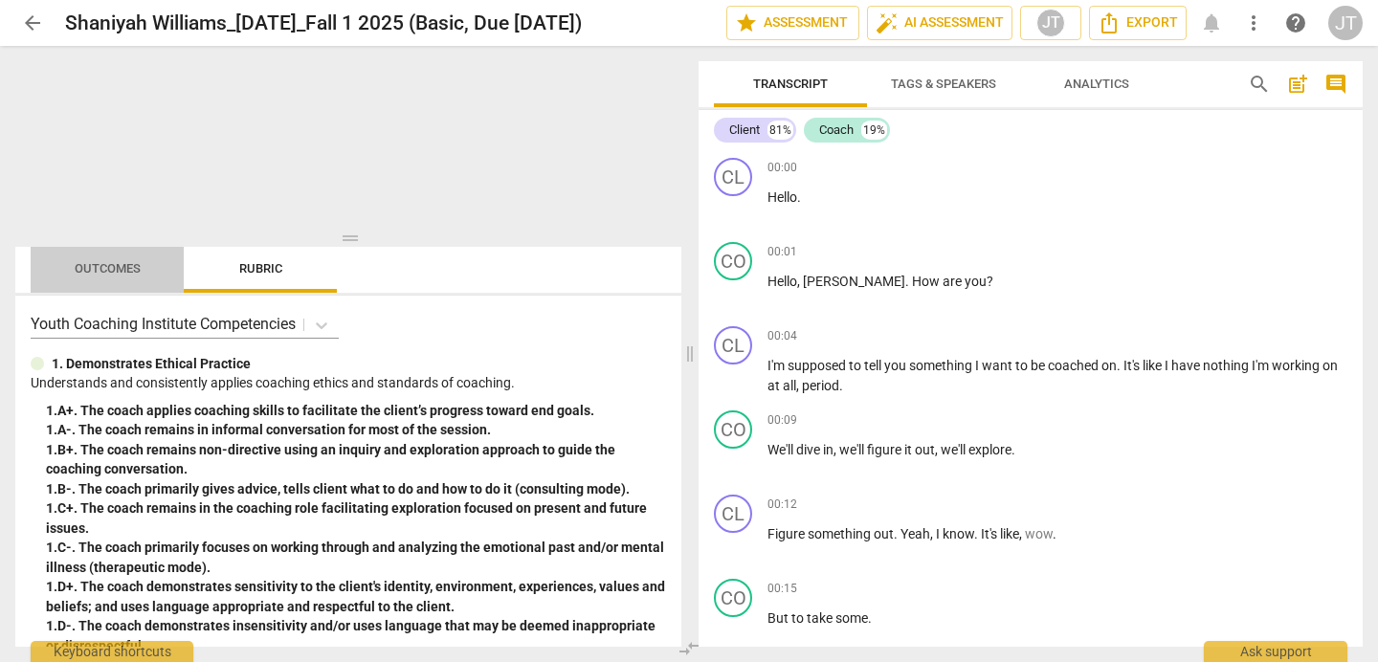
click at [129, 265] on span "Outcomes" at bounding box center [108, 268] width 66 height 14
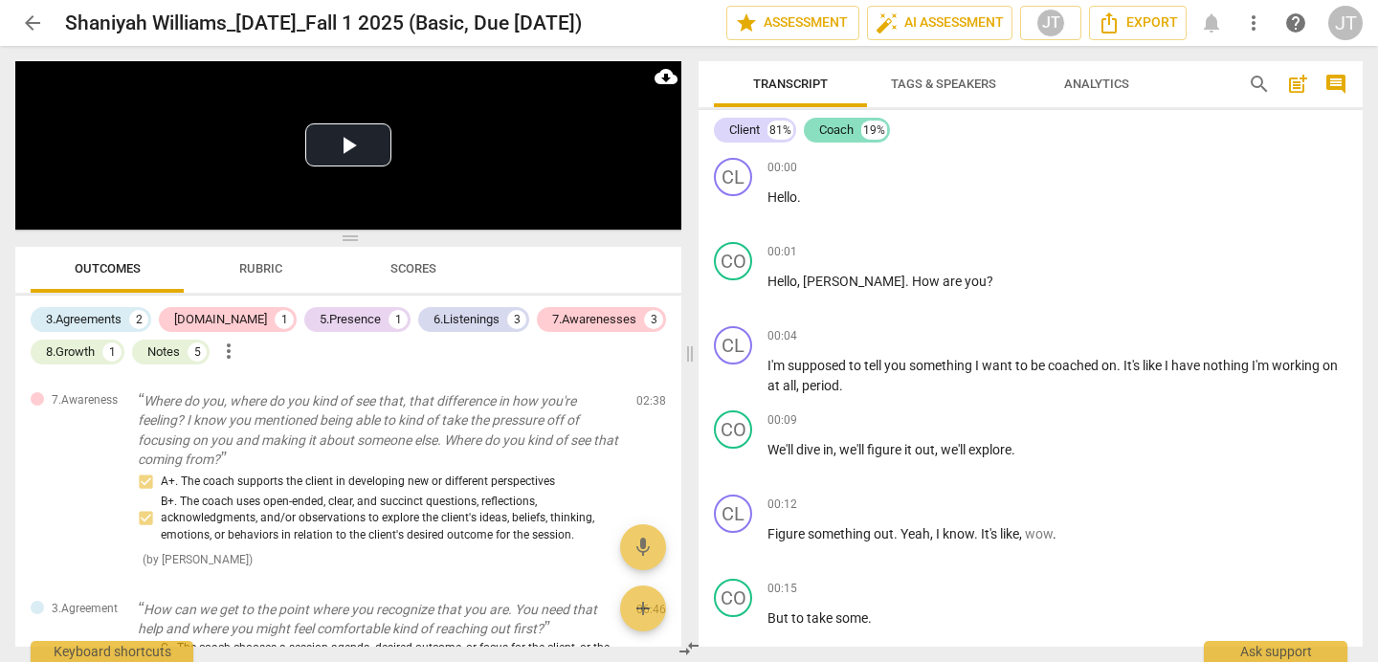
click at [844, 132] on div "Coach" at bounding box center [836, 130] width 34 height 19
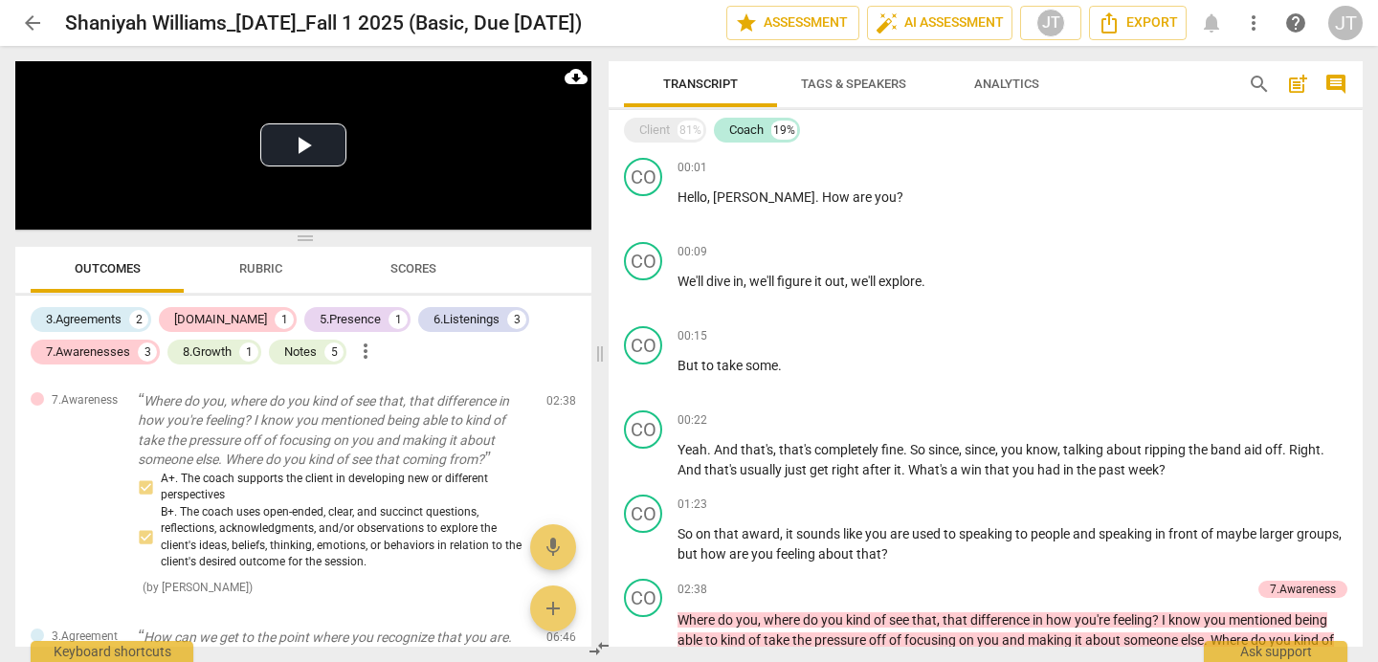
drag, startPoint x: 686, startPoint y: 351, endPoint x: 596, endPoint y: 336, distance: 91.3
click at [596, 336] on span at bounding box center [599, 354] width 11 height 616
click at [38, 18] on span "arrow_back" at bounding box center [32, 22] width 23 height 23
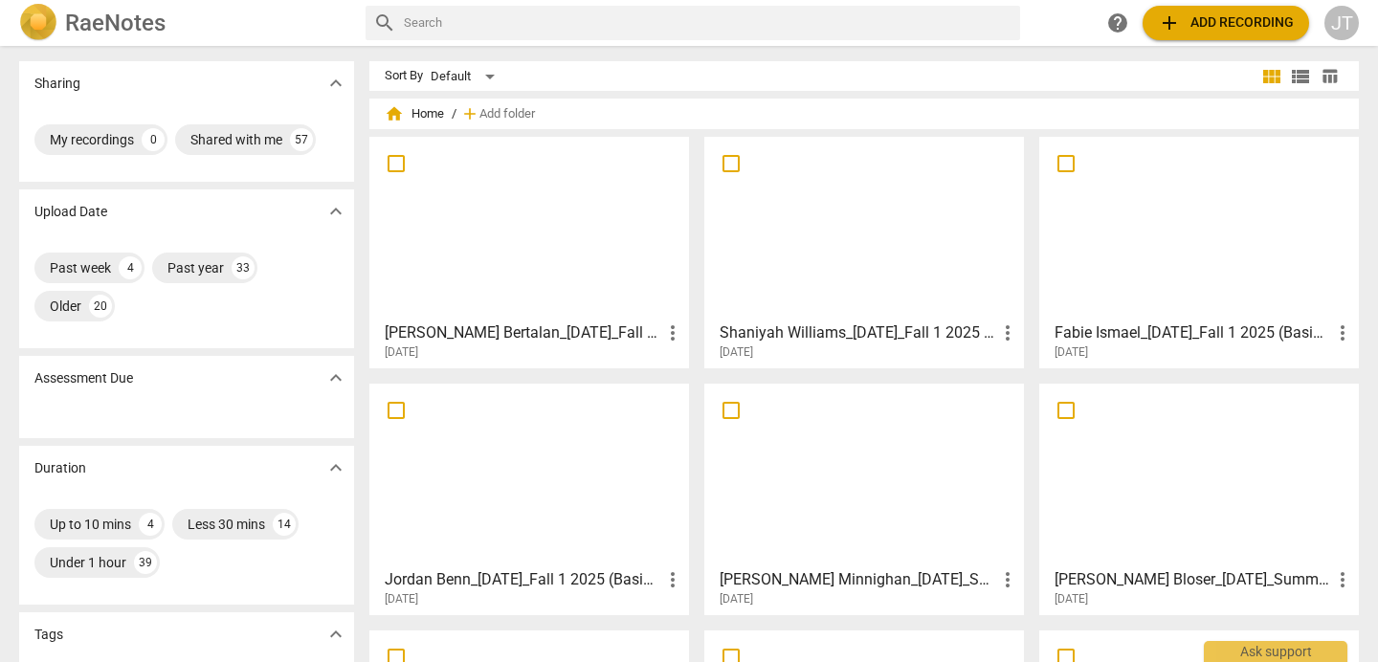
click at [571, 268] on div at bounding box center [529, 228] width 306 height 169
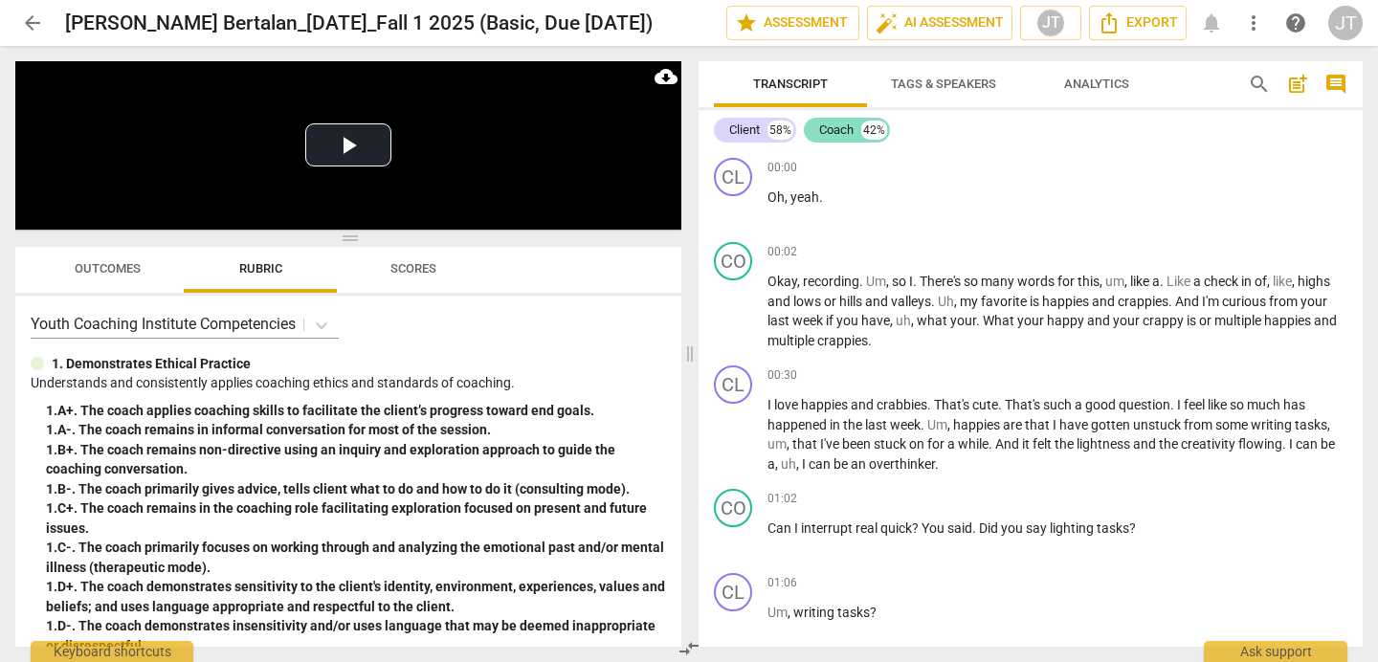
click at [835, 130] on div "Coach" at bounding box center [836, 130] width 34 height 19
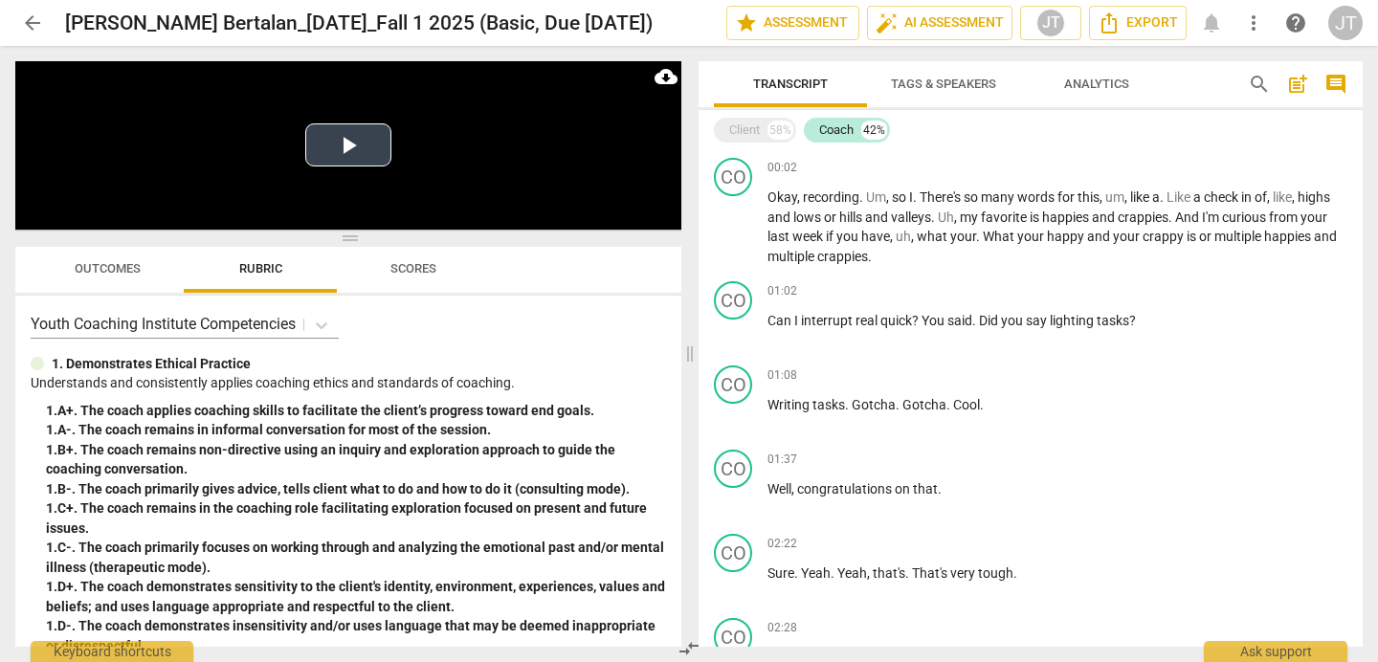
click at [378, 133] on button "Play Video" at bounding box center [348, 144] width 86 height 43
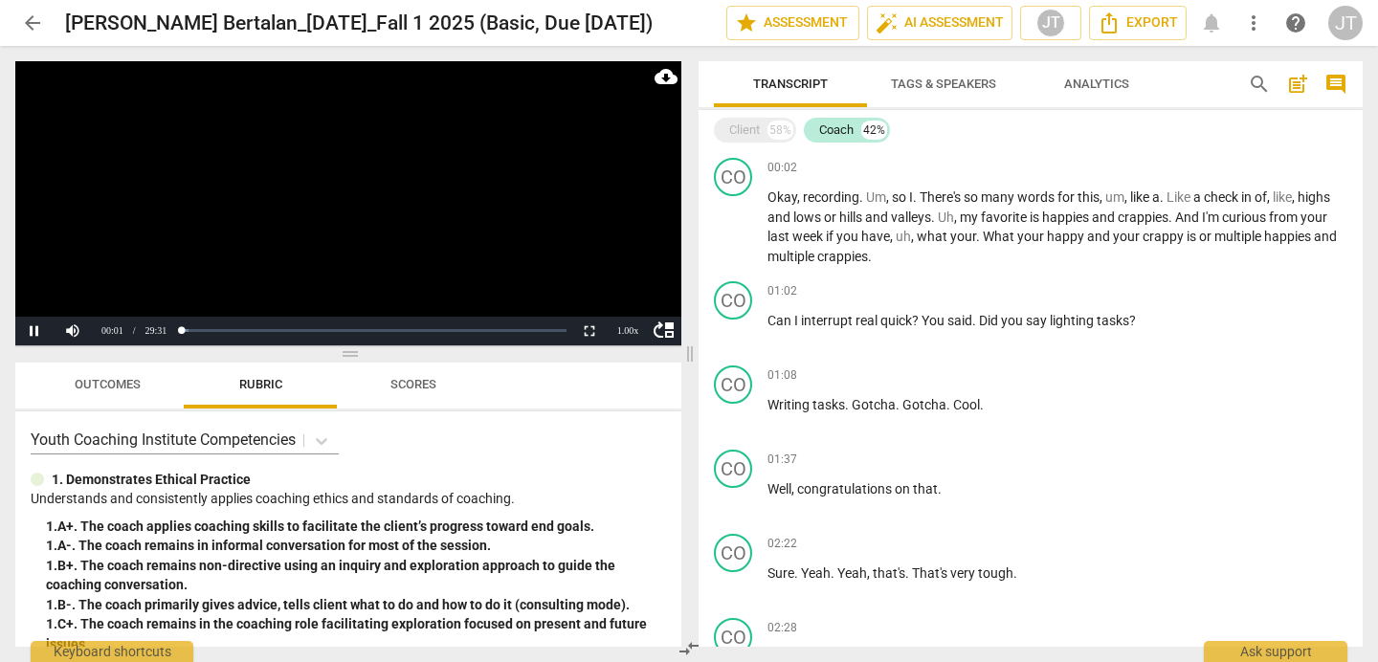
drag, startPoint x: 337, startPoint y: 232, endPoint x: 317, endPoint y: 311, distance: 81.9
click at [332, 348] on span at bounding box center [348, 353] width 666 height 11
click at [298, 199] on video at bounding box center [348, 203] width 666 height 284
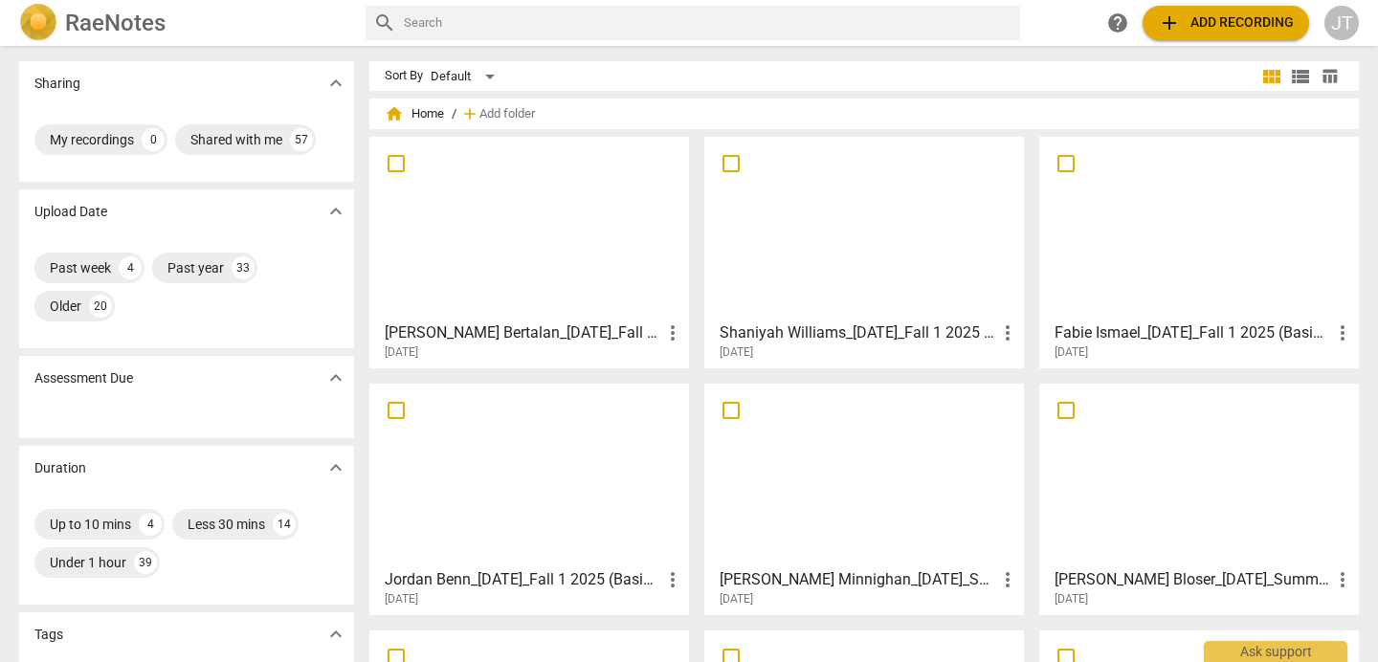
click at [577, 507] on div at bounding box center [529, 475] width 306 height 169
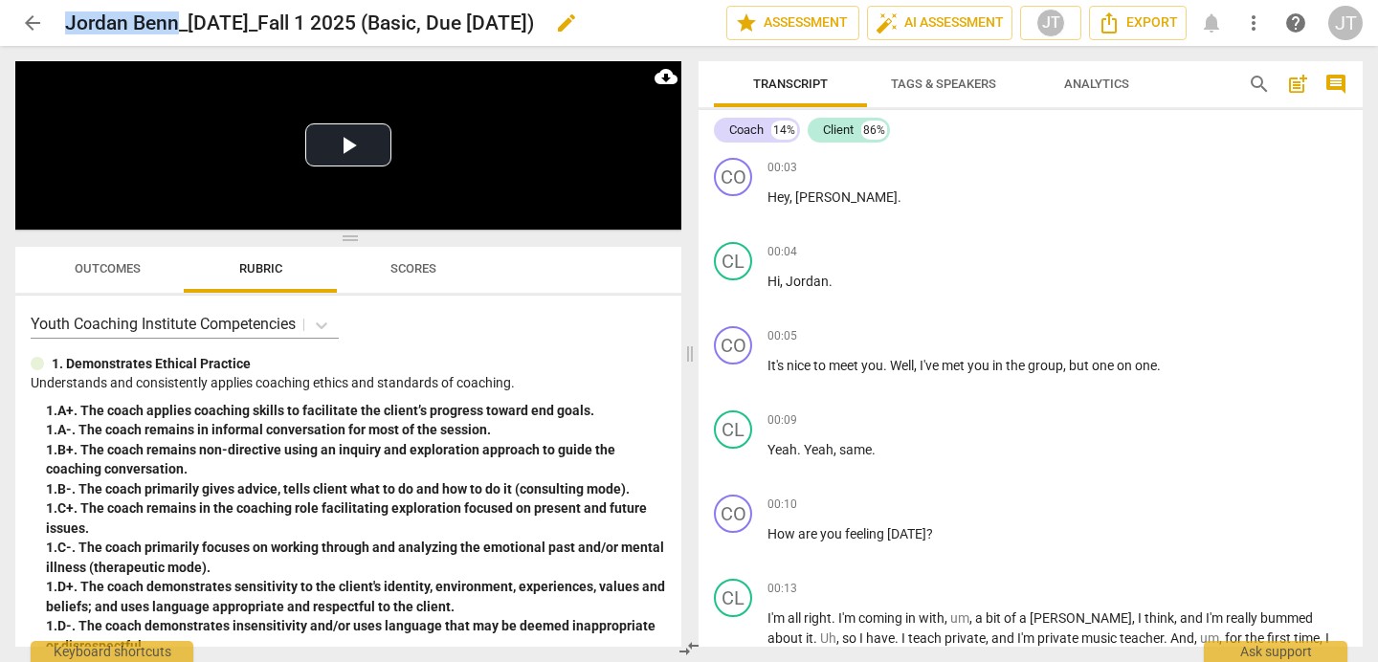
drag, startPoint x: 69, startPoint y: 23, endPoint x: 176, endPoint y: 20, distance: 107.2
click at [176, 20] on h2 "Jordan Benn_[DATE]_Fall 1 2025 (Basic, Due [DATE])" at bounding box center [299, 23] width 469 height 24
copy h2 "Jordan Benn"
click at [34, 19] on span "arrow_back" at bounding box center [32, 22] width 23 height 23
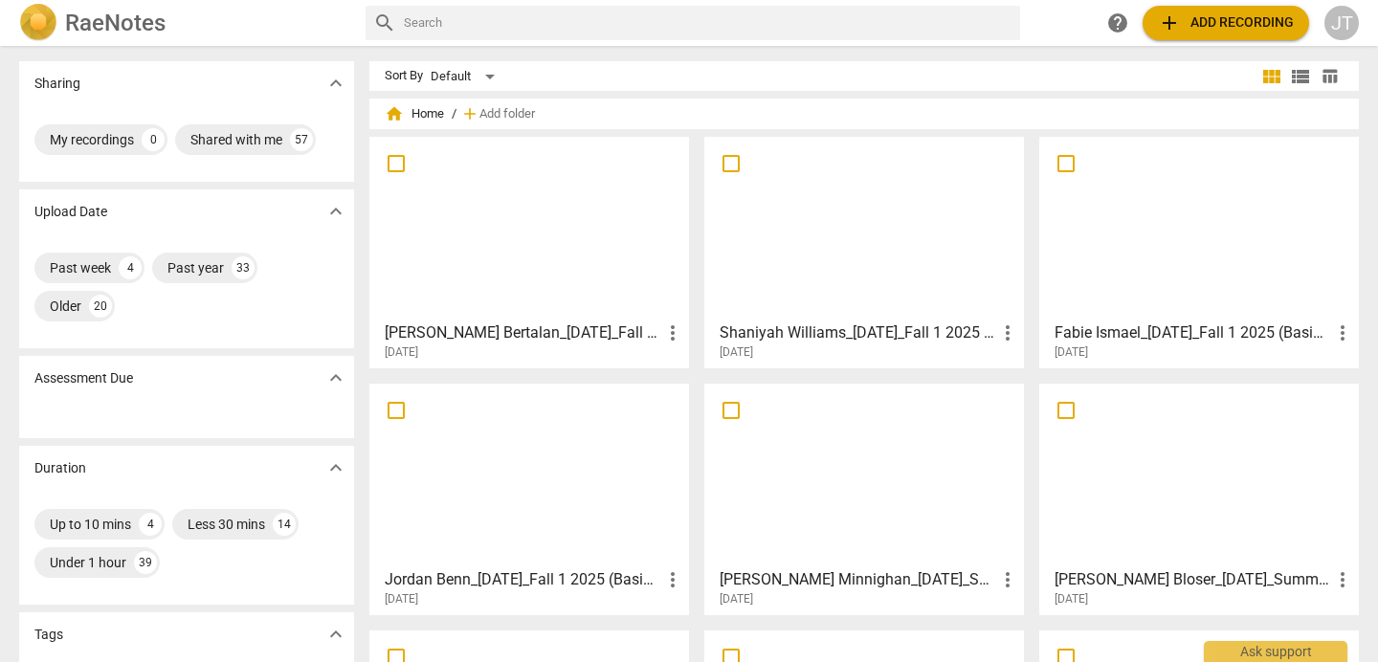
click at [1163, 251] on div at bounding box center [1199, 228] width 306 height 169
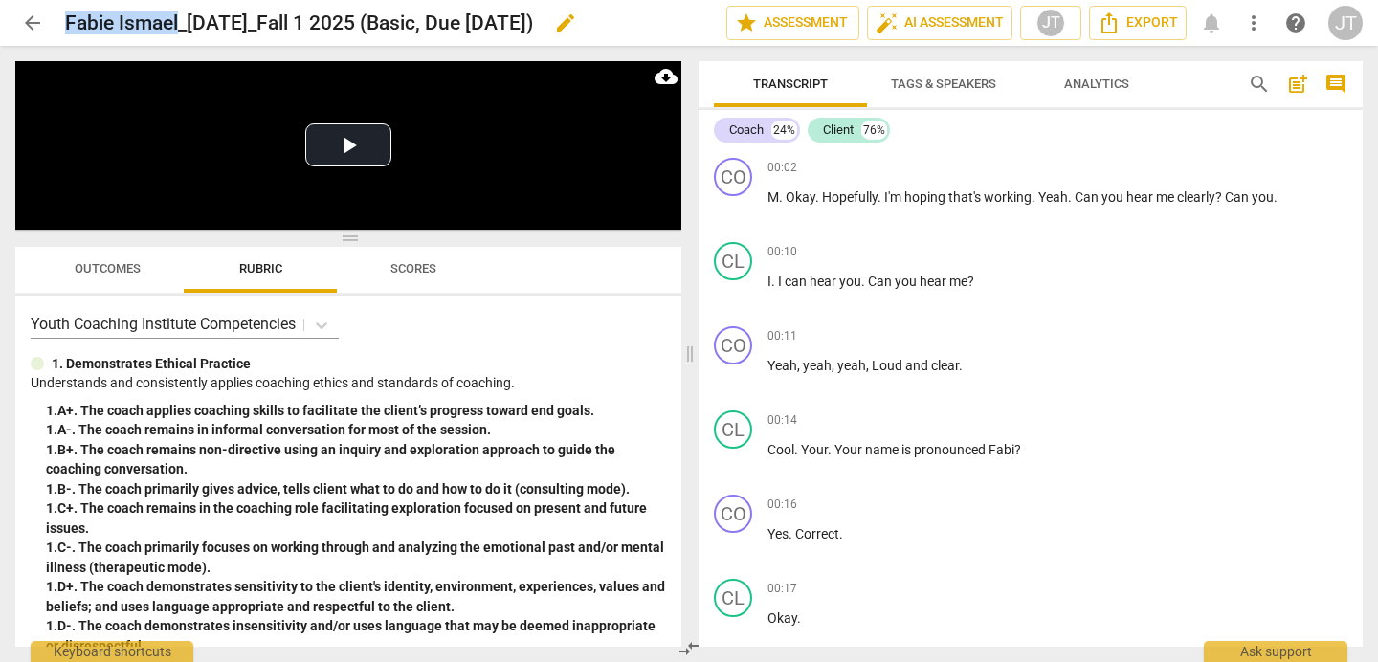
drag, startPoint x: 66, startPoint y: 22, endPoint x: 179, endPoint y: 28, distance: 113.1
click at [179, 28] on h2 "Fabie Ismael_[DATE]_Fall 1 2025 (Basic, Due [DATE])" at bounding box center [299, 23] width 468 height 24
copy h2 "Fabie Ismael"
click at [31, 13] on span "arrow_back" at bounding box center [32, 22] width 23 height 23
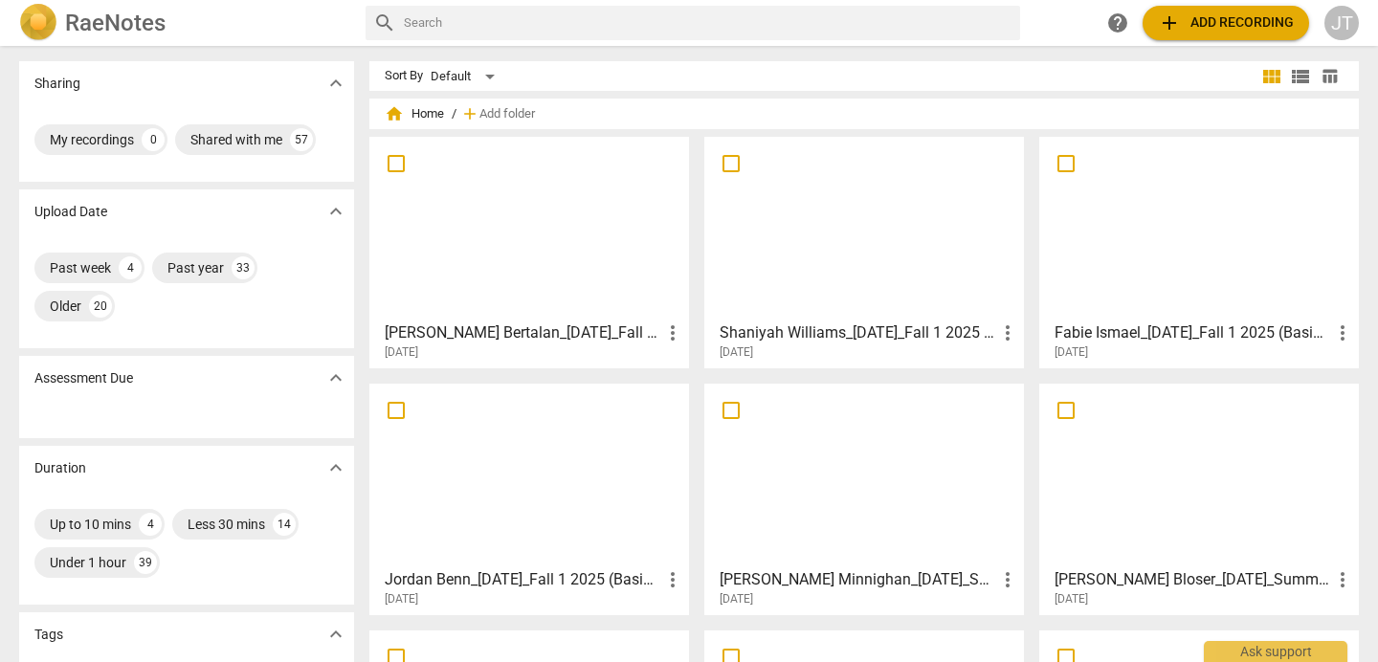
click at [821, 319] on div "Shaniyah Williams_[DATE]_Fall 1 2025 (Basic, Due [DATE]) more_vert [DATE]" at bounding box center [865, 337] width 308 height 48
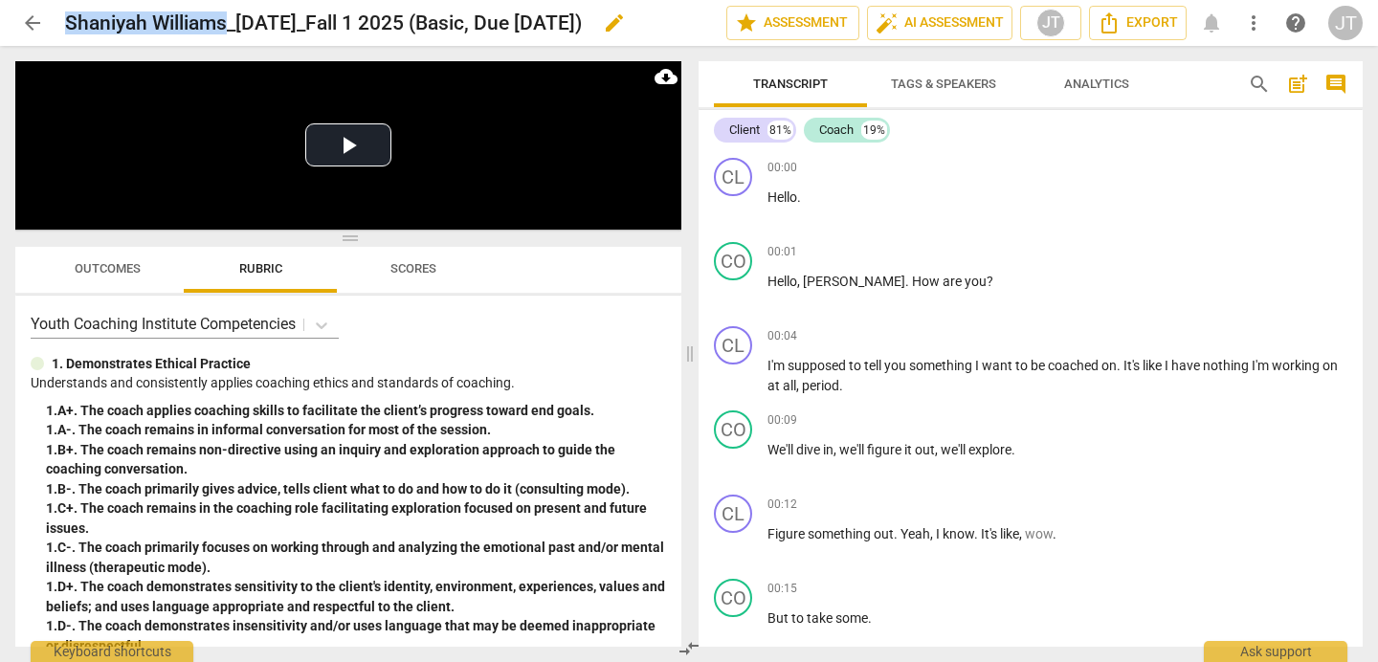
drag, startPoint x: 230, startPoint y: 26, endPoint x: 70, endPoint y: 14, distance: 160.3
click at [70, 14] on h2 "Shaniyah Williams_[DATE]_Fall 1 2025 (Basic, Due [DATE])" at bounding box center [323, 23] width 517 height 24
copy h2 "Shaniyah Williams"
click at [28, 18] on span "arrow_back" at bounding box center [32, 22] width 23 height 23
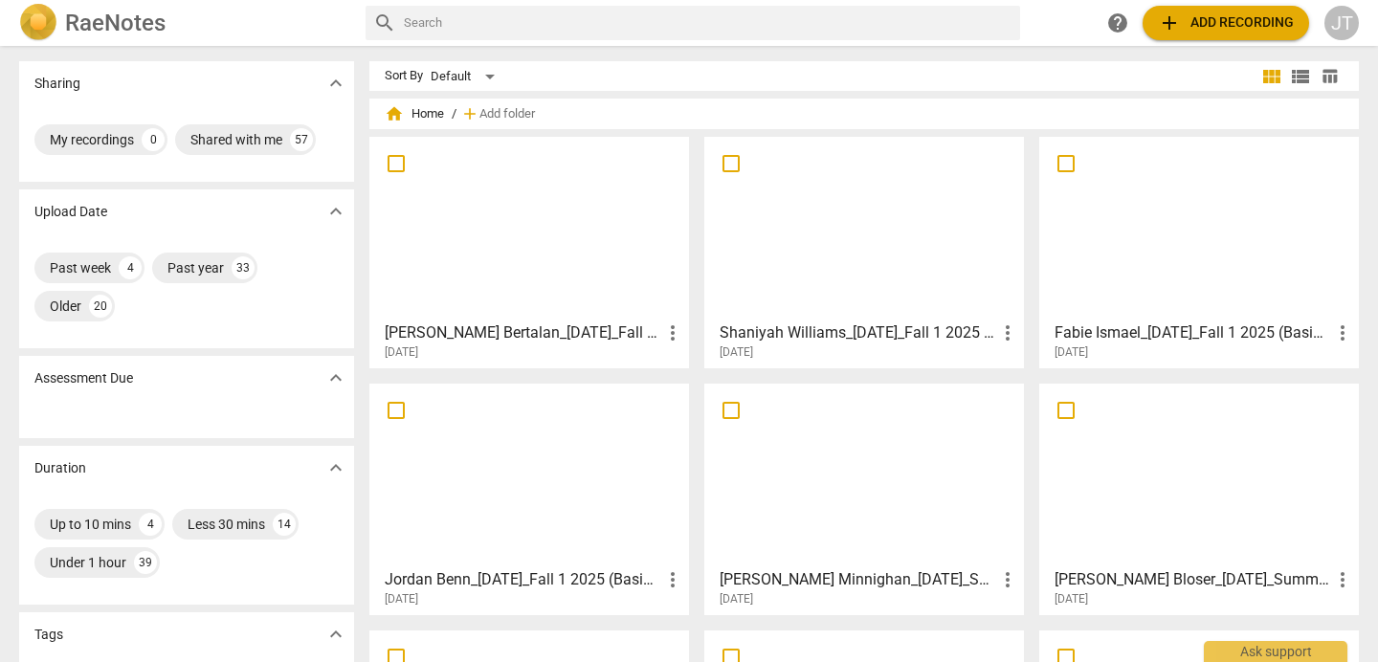
click at [447, 240] on div at bounding box center [529, 228] width 306 height 169
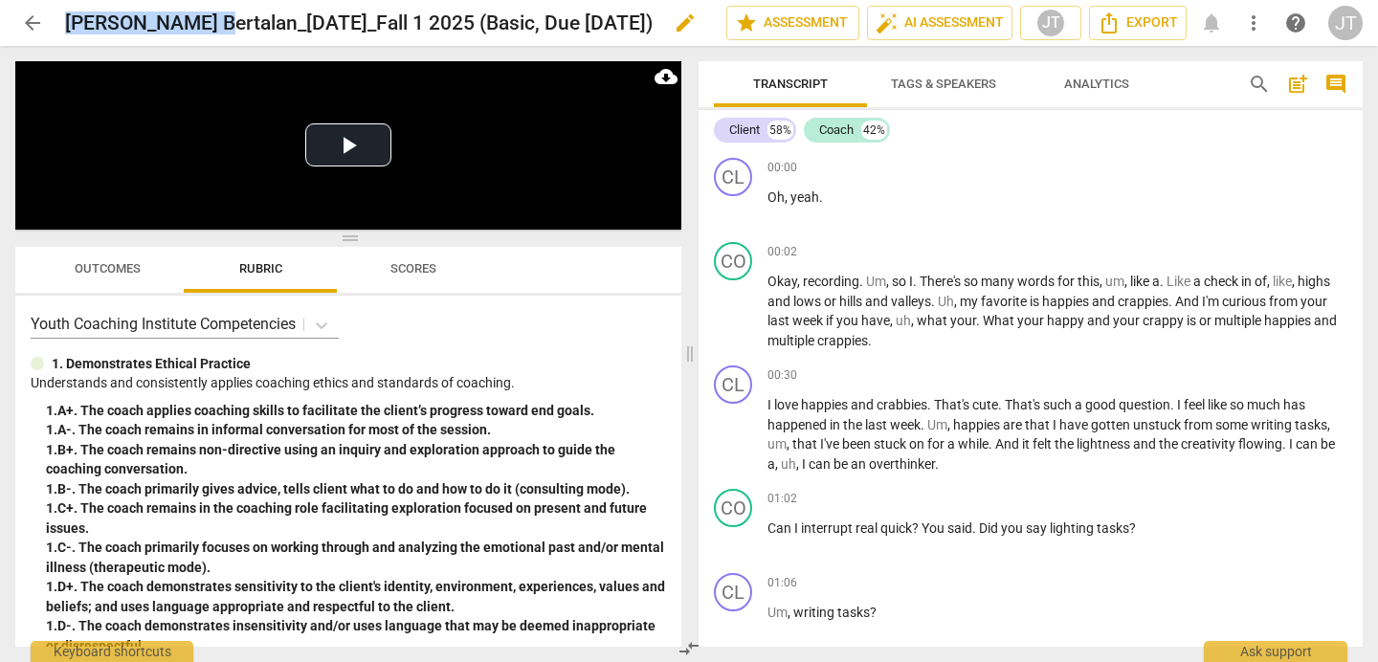
drag, startPoint x: 66, startPoint y: 21, endPoint x: 212, endPoint y: 21, distance: 146.4
click at [212, 21] on h2 "[PERSON_NAME] Bertalan_[DATE]_Fall 1 2025 (Basic, Due [DATE])" at bounding box center [359, 23] width 588 height 24
